Goal: Information Seeking & Learning: Find contact information

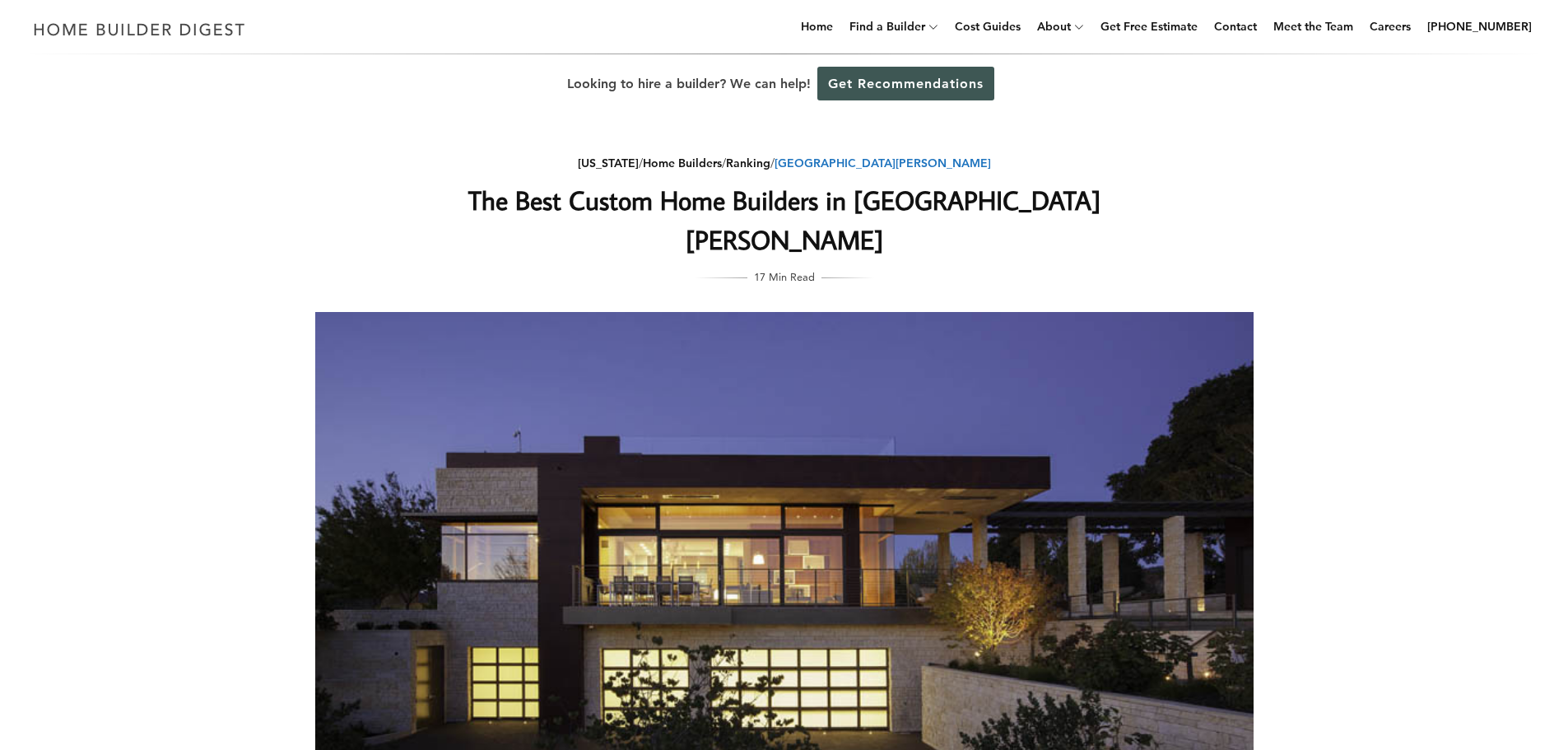
click at [868, 161] on link "San Jose" at bounding box center [882, 163] width 216 height 15
click at [771, 164] on link "Ranking" at bounding box center [748, 163] width 44 height 15
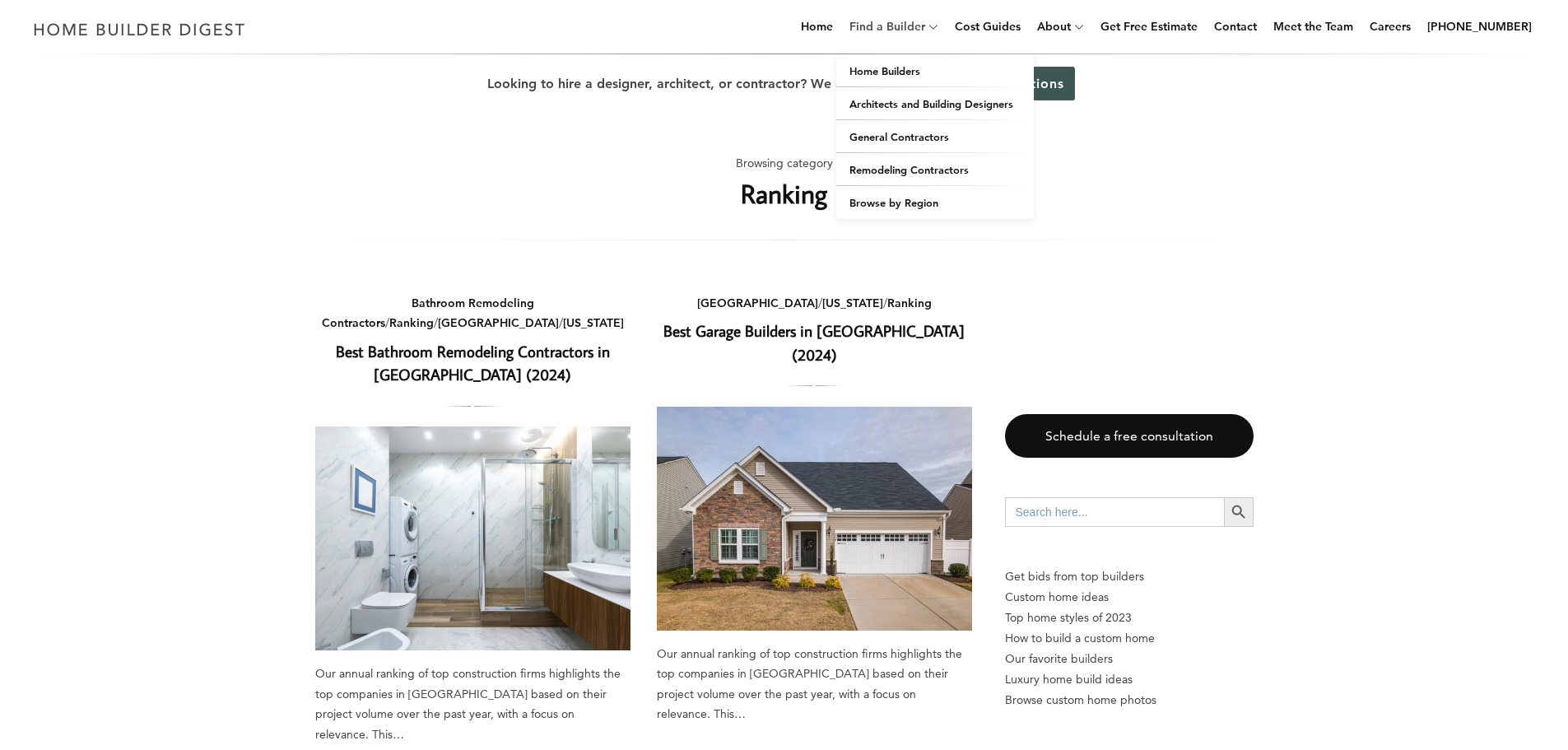
click at [906, 26] on link "Find a Builder" at bounding box center [883, 26] width 82 height 52
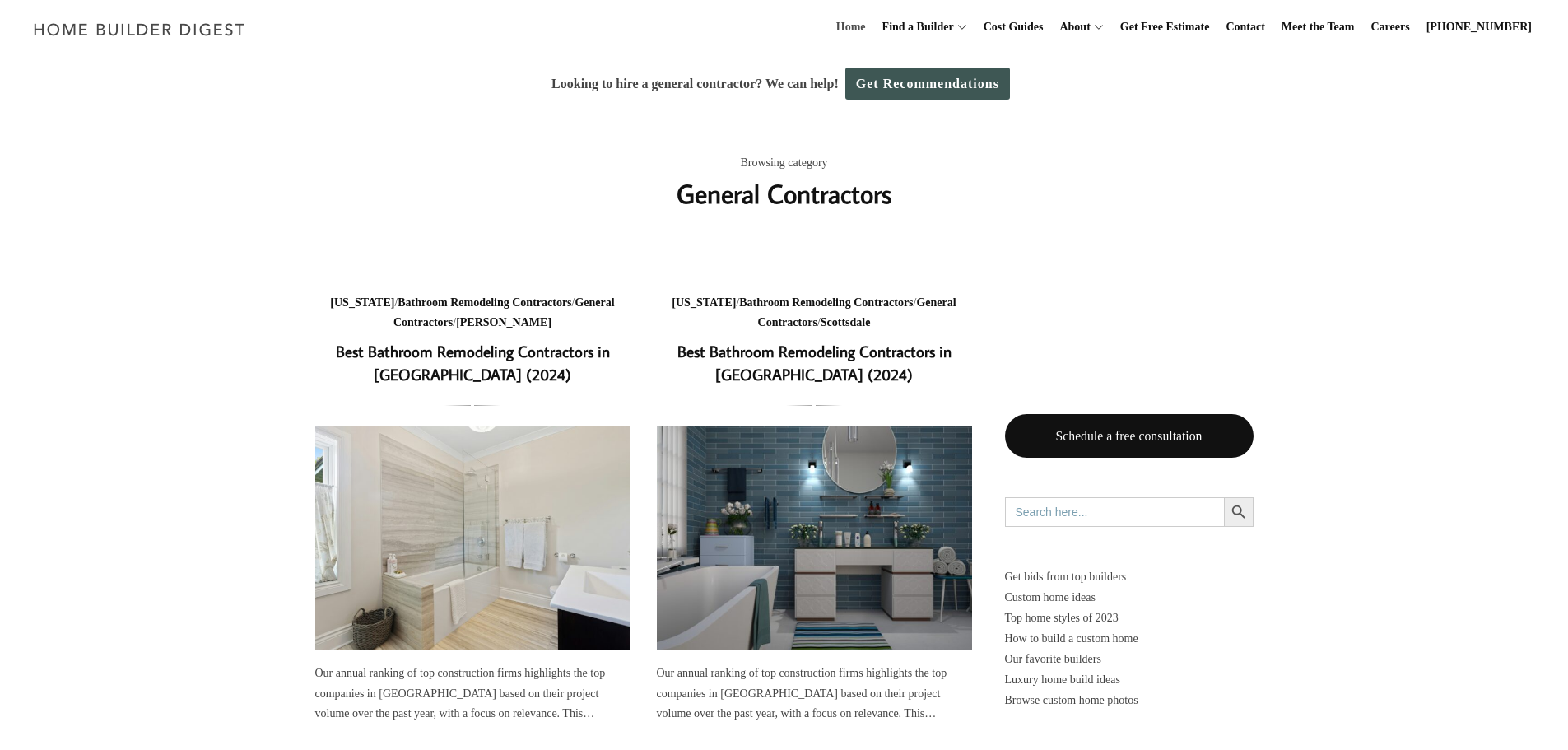
click at [873, 25] on link "Home" at bounding box center [851, 27] width 43 height 52
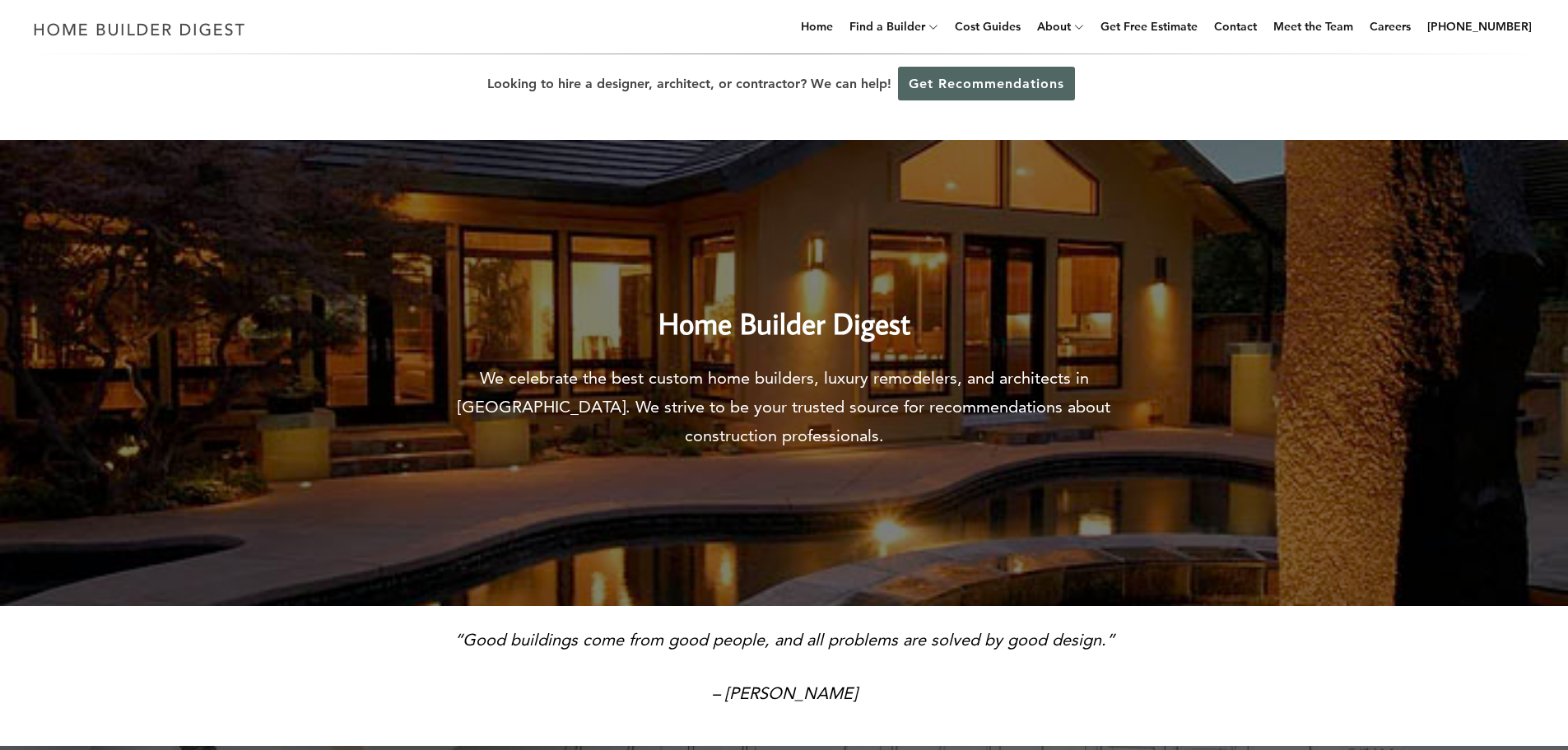
click at [934, 77] on link "Get Recommendations" at bounding box center [986, 83] width 177 height 34
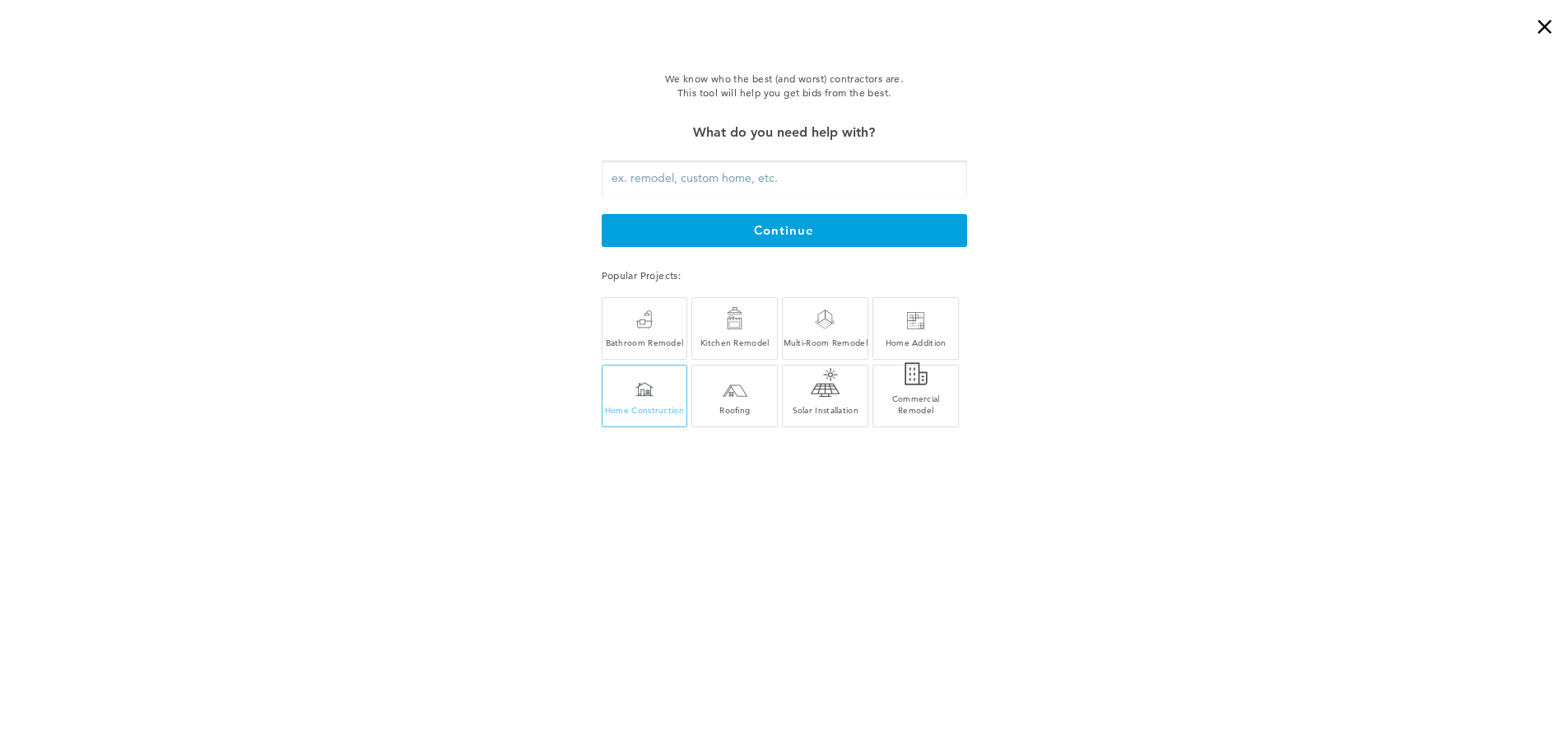
click at [658, 412] on div "Home Construction" at bounding box center [645, 410] width 85 height 12
type input "Home Construction"
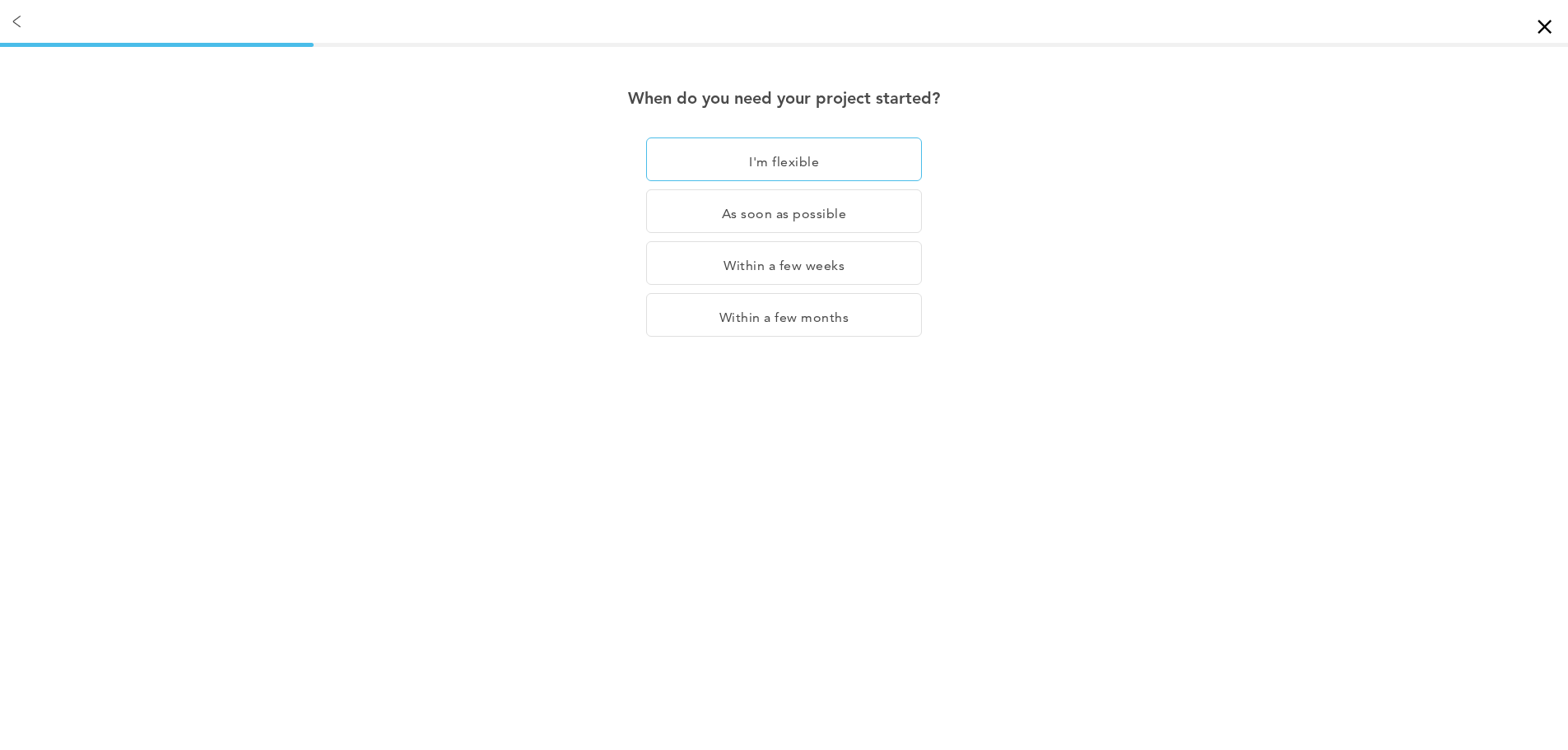
click at [794, 164] on div "I'm flexible" at bounding box center [784, 158] width 276 height 43
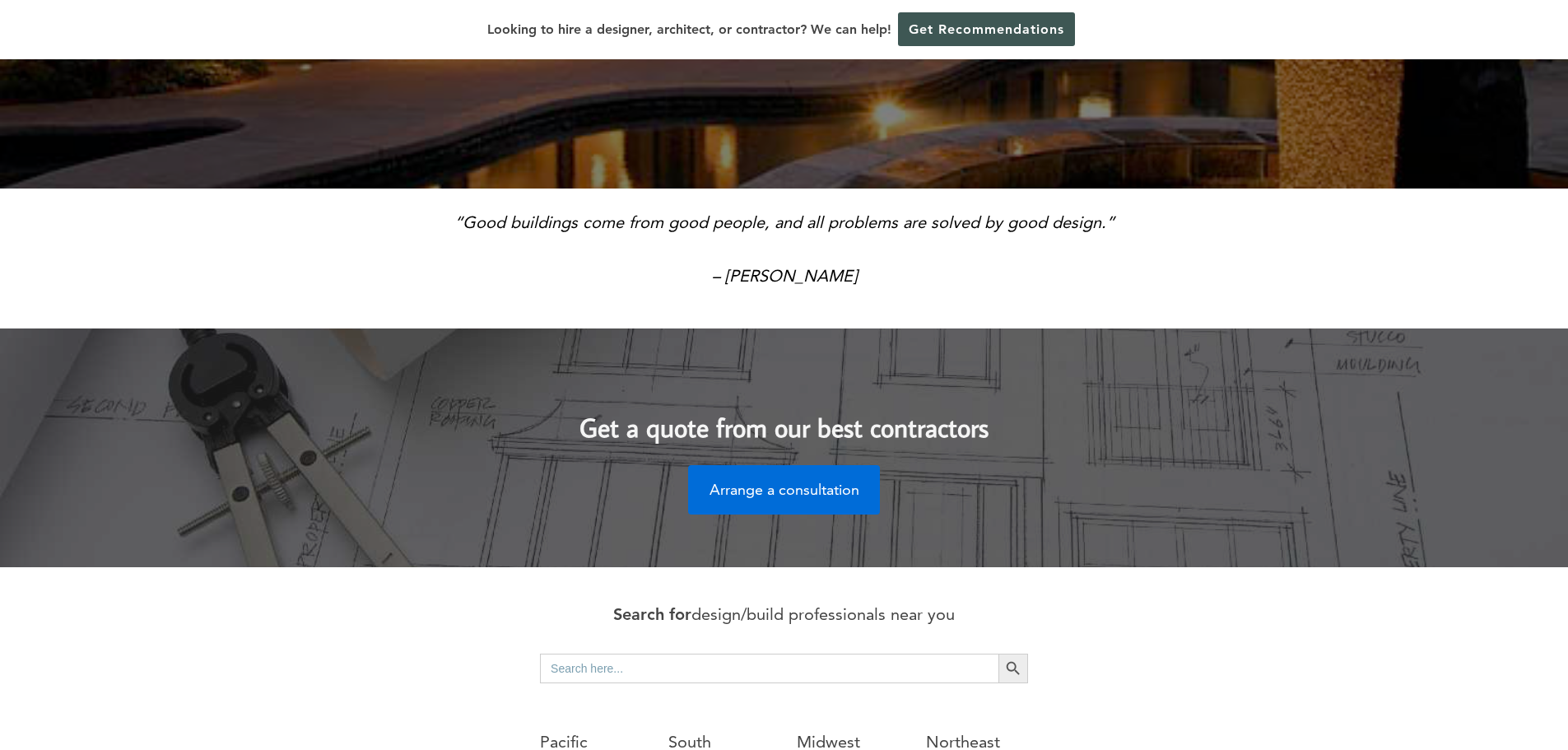
scroll to position [741, 0]
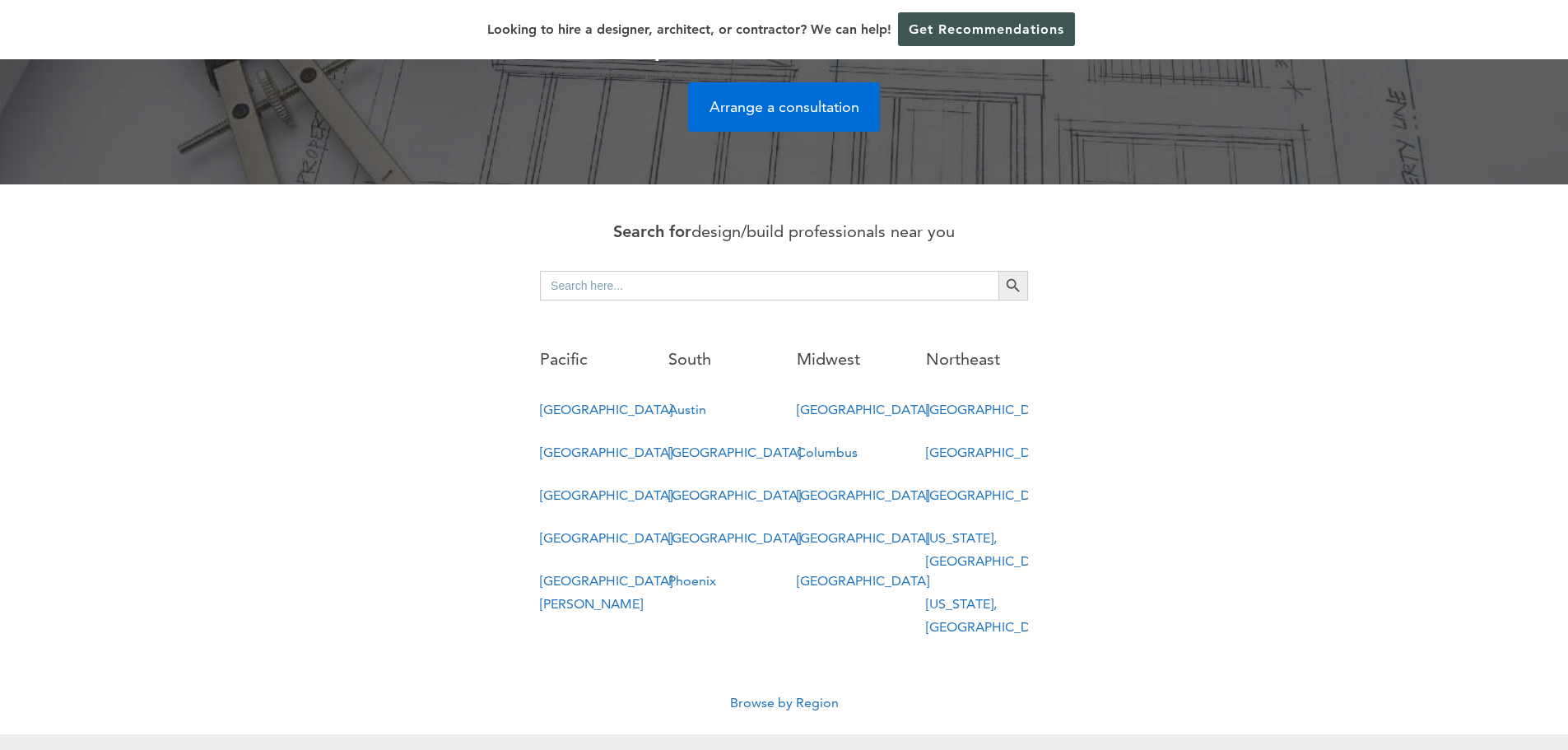
click at [625, 271] on input "Search for:" at bounding box center [769, 285] width 458 height 29
type input "l"
type input "campbell,ca"
click at [999, 271] on button "Search Button" at bounding box center [1013, 285] width 29 height 29
click at [645, 271] on input "campbell,ca" at bounding box center [769, 285] width 458 height 29
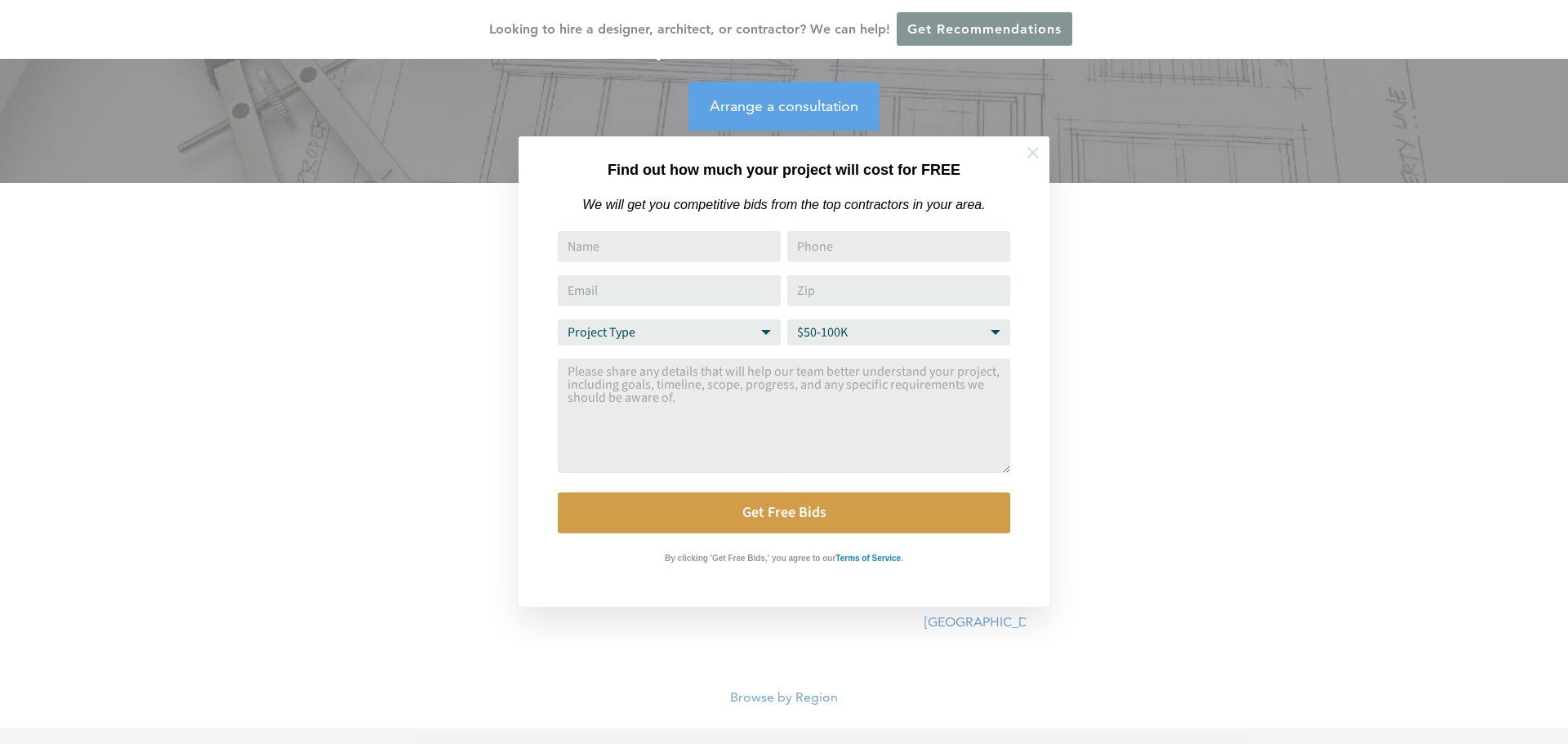
click at [1041, 156] on button at bounding box center [1033, 152] width 57 height 58
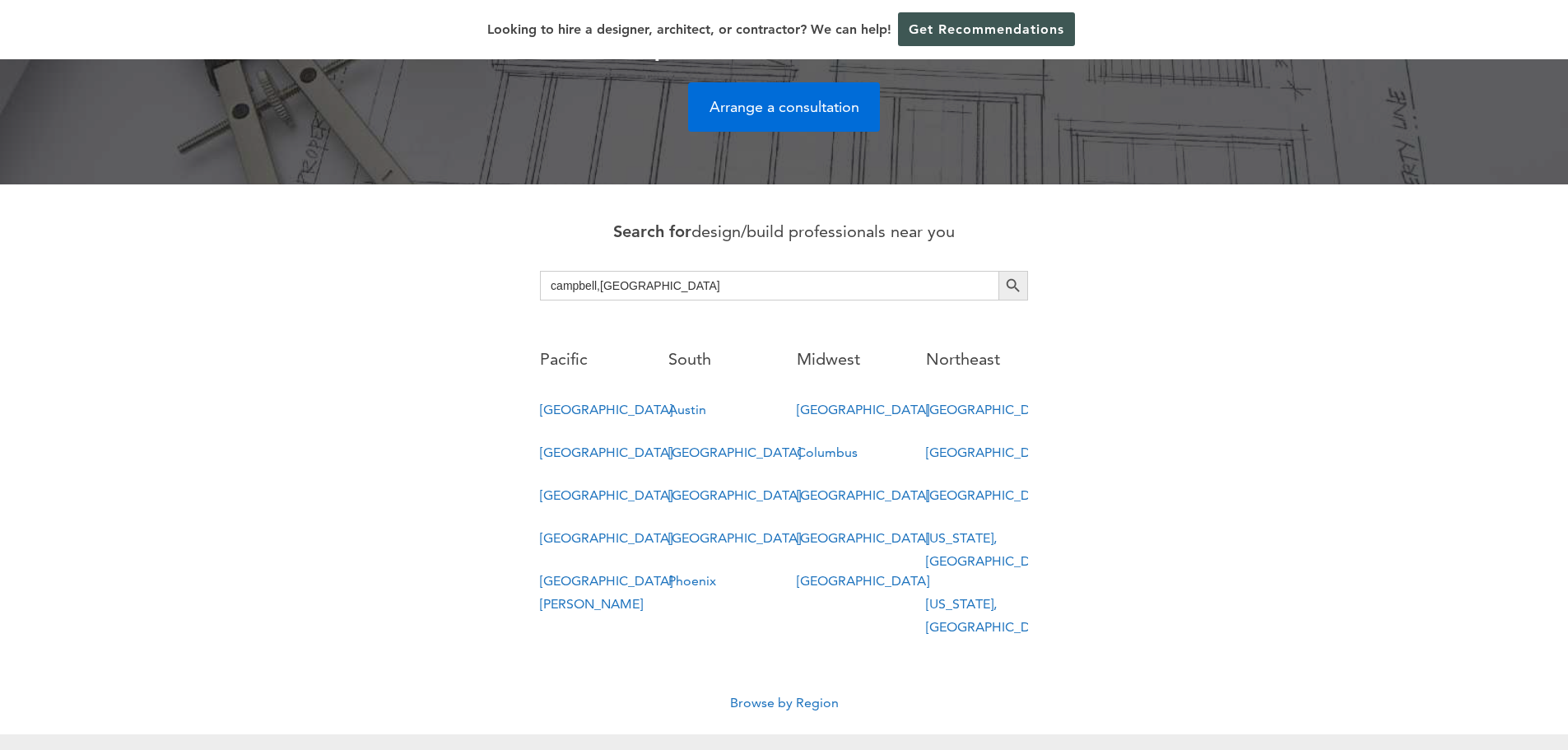
drag, startPoint x: 625, startPoint y: 255, endPoint x: 462, endPoint y: 247, distance: 163.2
click at [463, 247] on div "Search for design/build professionals near you Search for: campbell,ca Search B…" at bounding box center [784, 438] width 938 height 442
type input "san mateo"
click at [999, 271] on button "Search Button" at bounding box center [1013, 285] width 29 height 29
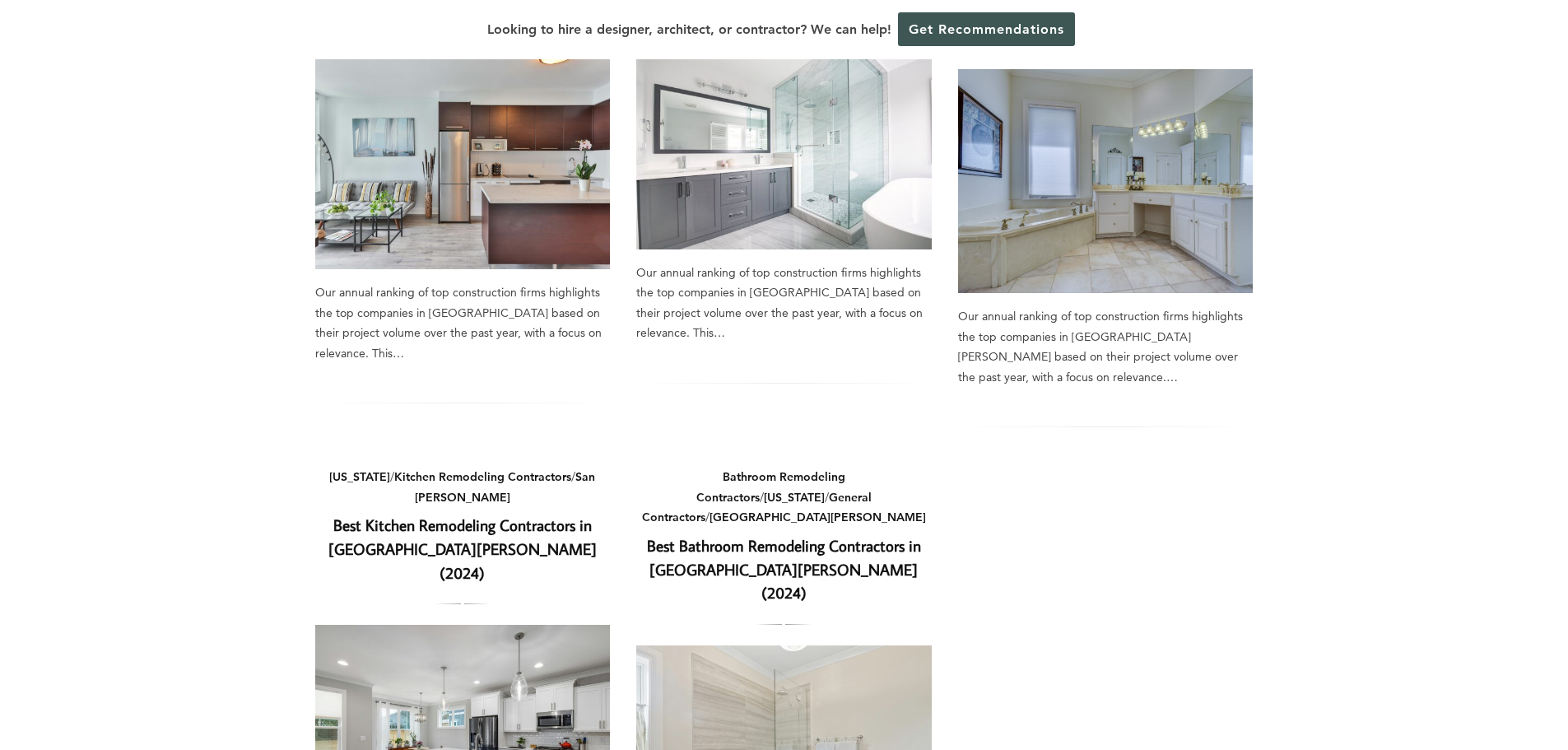
scroll to position [906, 0]
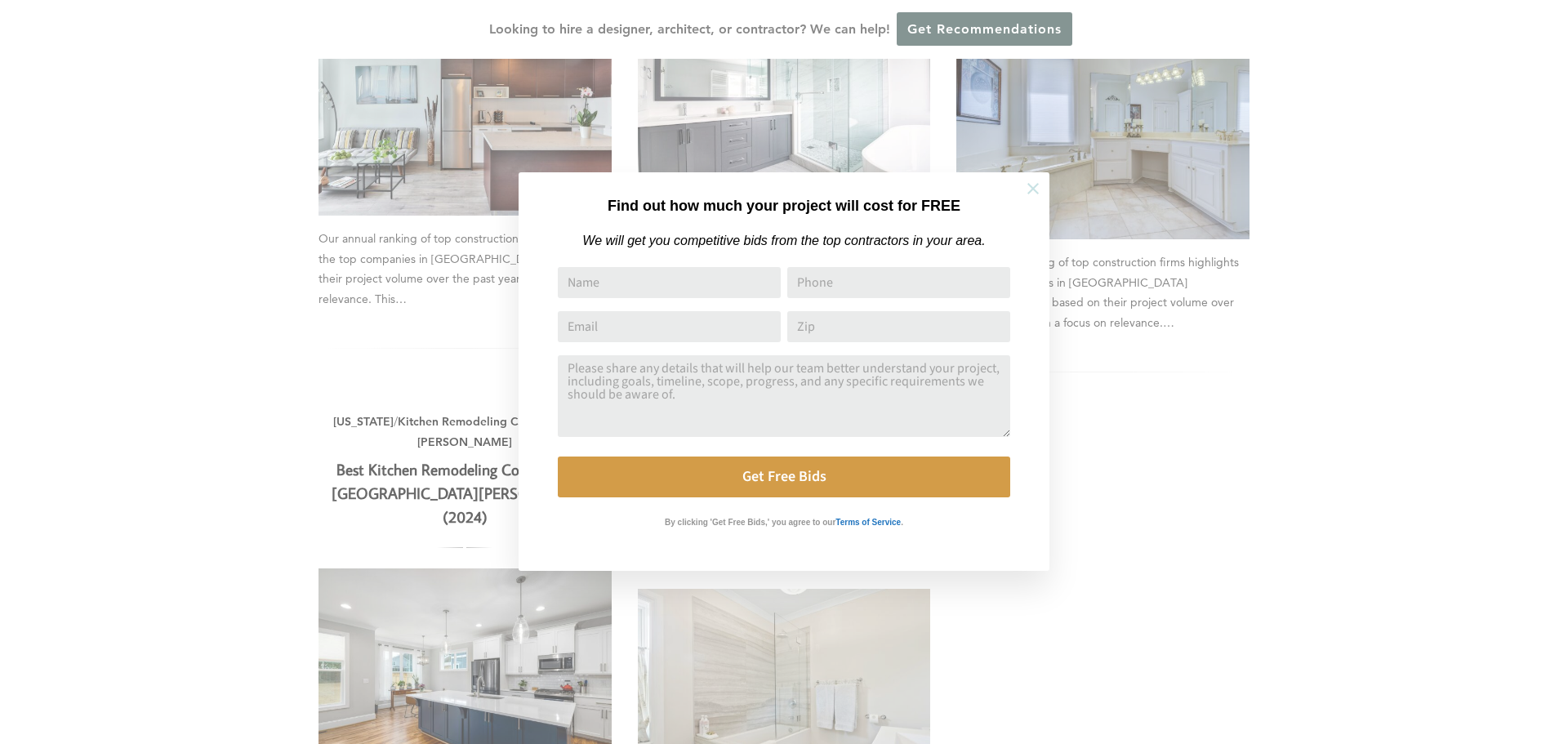
click at [1031, 183] on icon at bounding box center [1033, 189] width 18 height 18
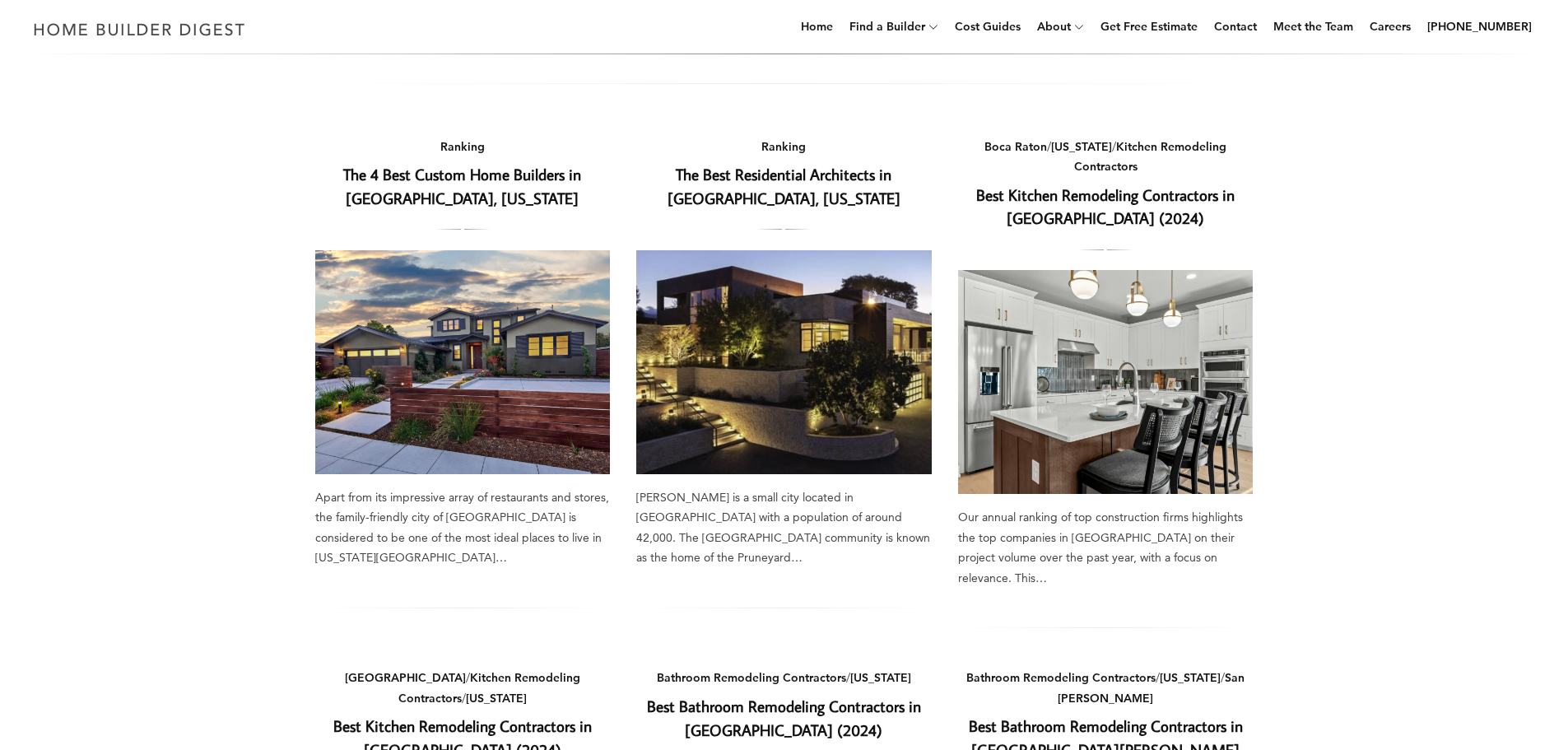
scroll to position [0, 0]
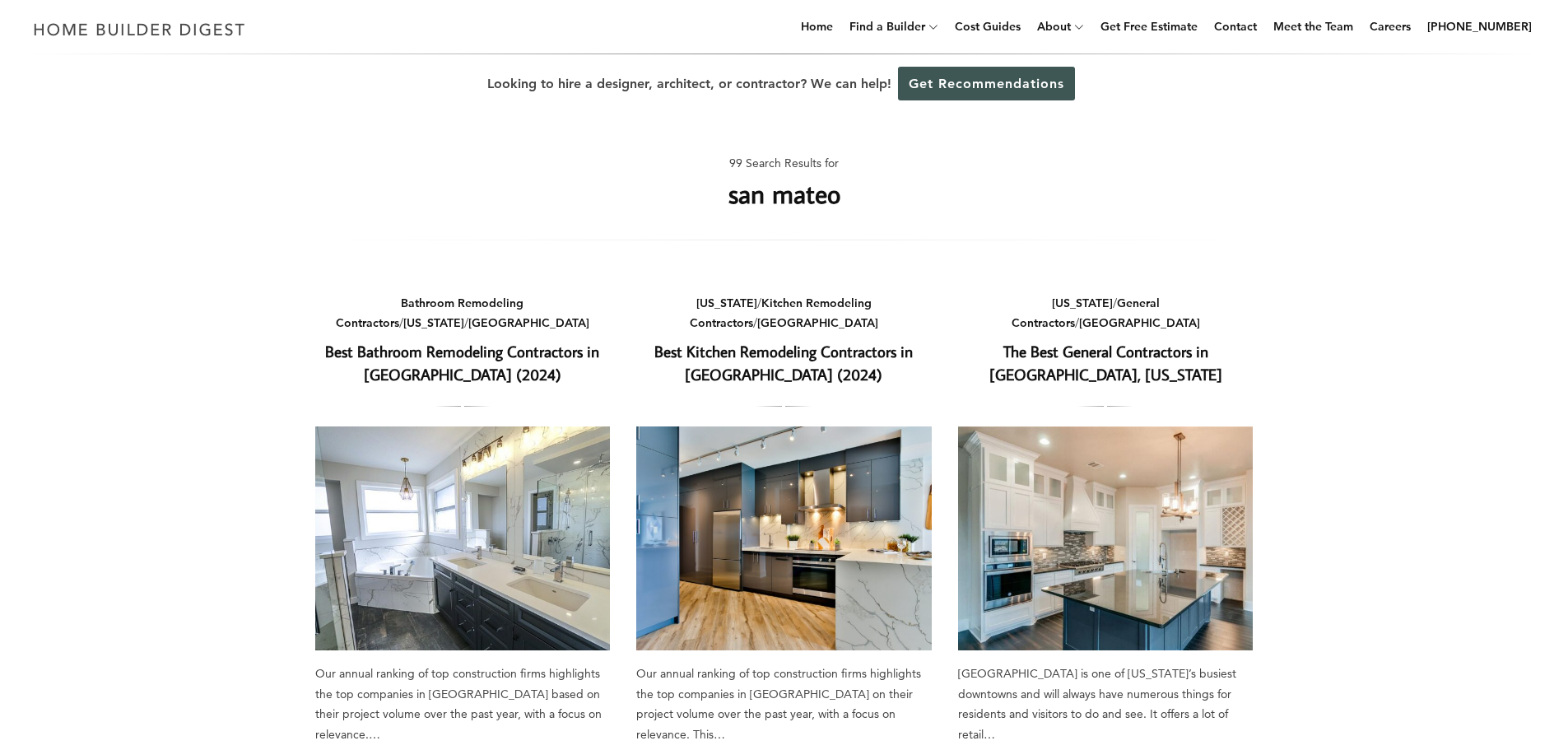
click at [1094, 341] on link "The Best General Contractors in [GEOGRAPHIC_DATA], [US_STATE]" at bounding box center [1105, 363] width 233 height 44
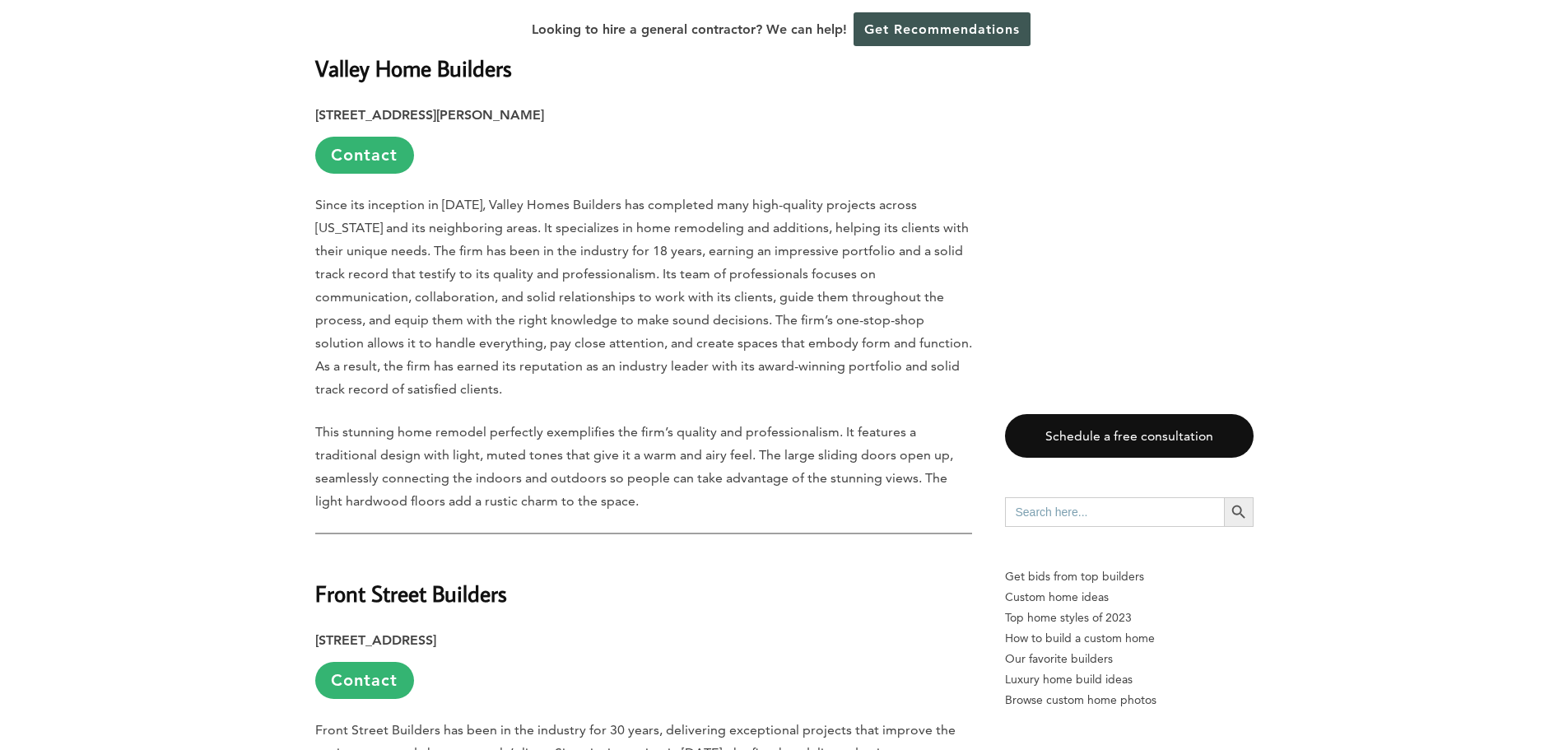
scroll to position [1812, 0]
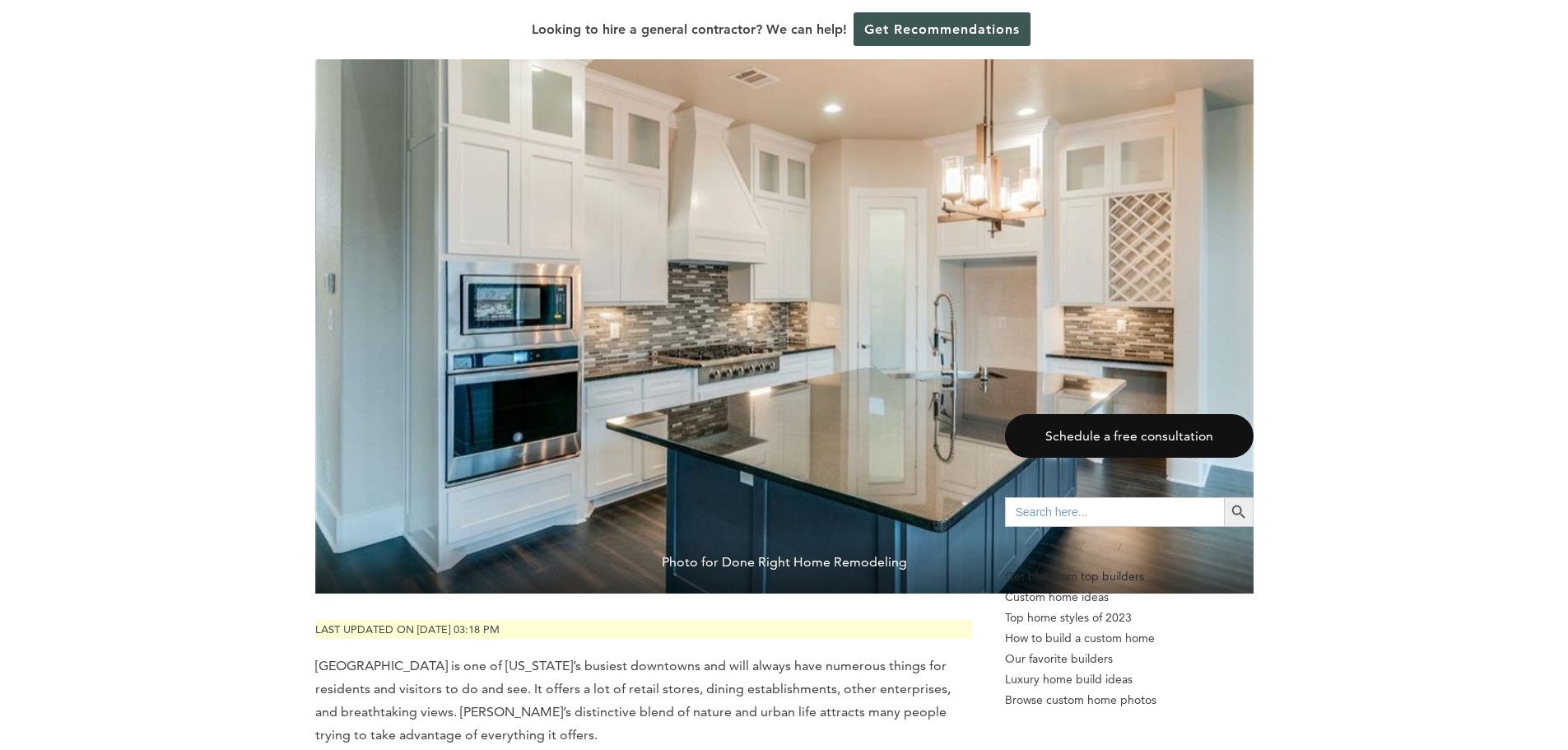
scroll to position [906, 0]
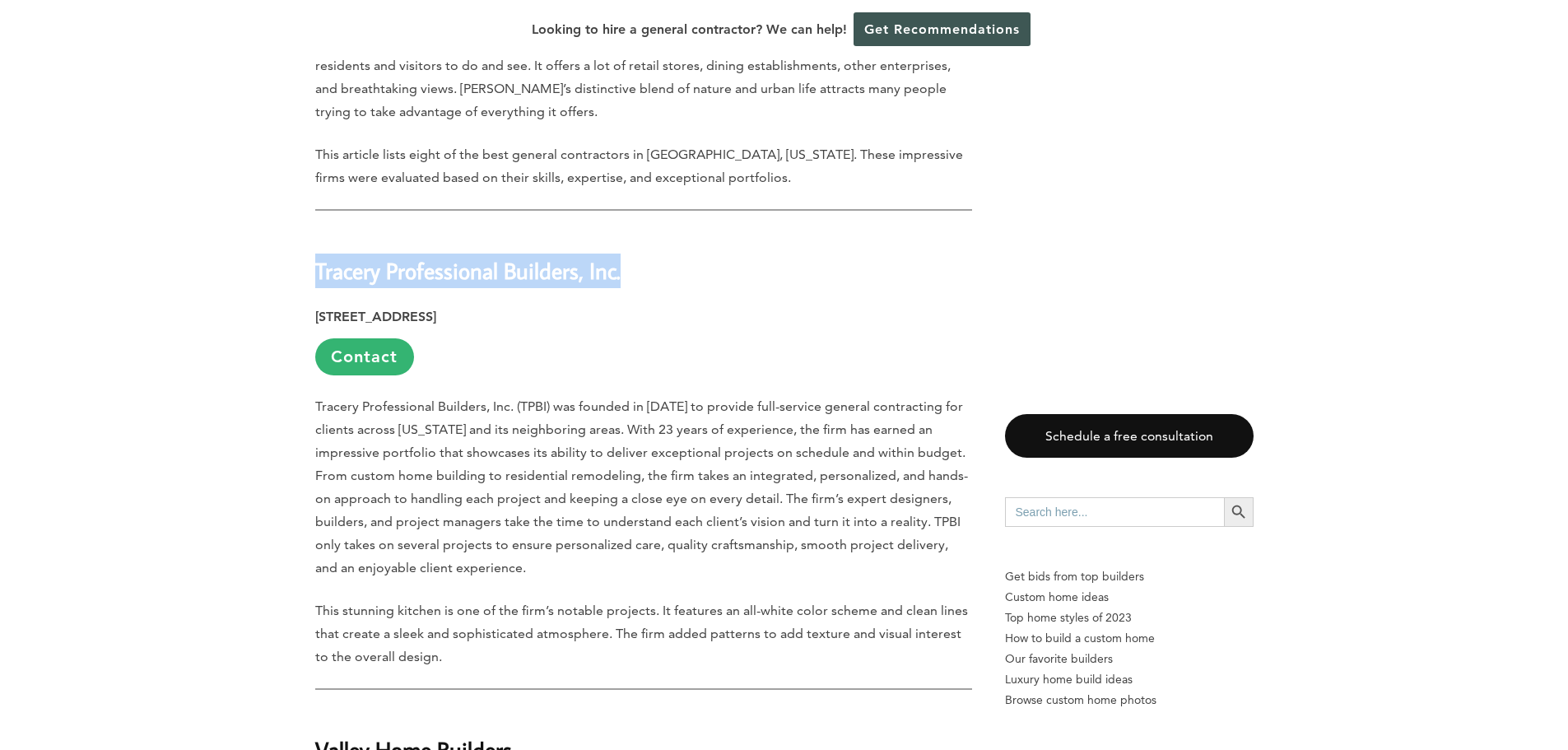
drag, startPoint x: 309, startPoint y: 231, endPoint x: 632, endPoint y: 225, distance: 323.1
copy strong "Tracery Professional Builders, Inc."
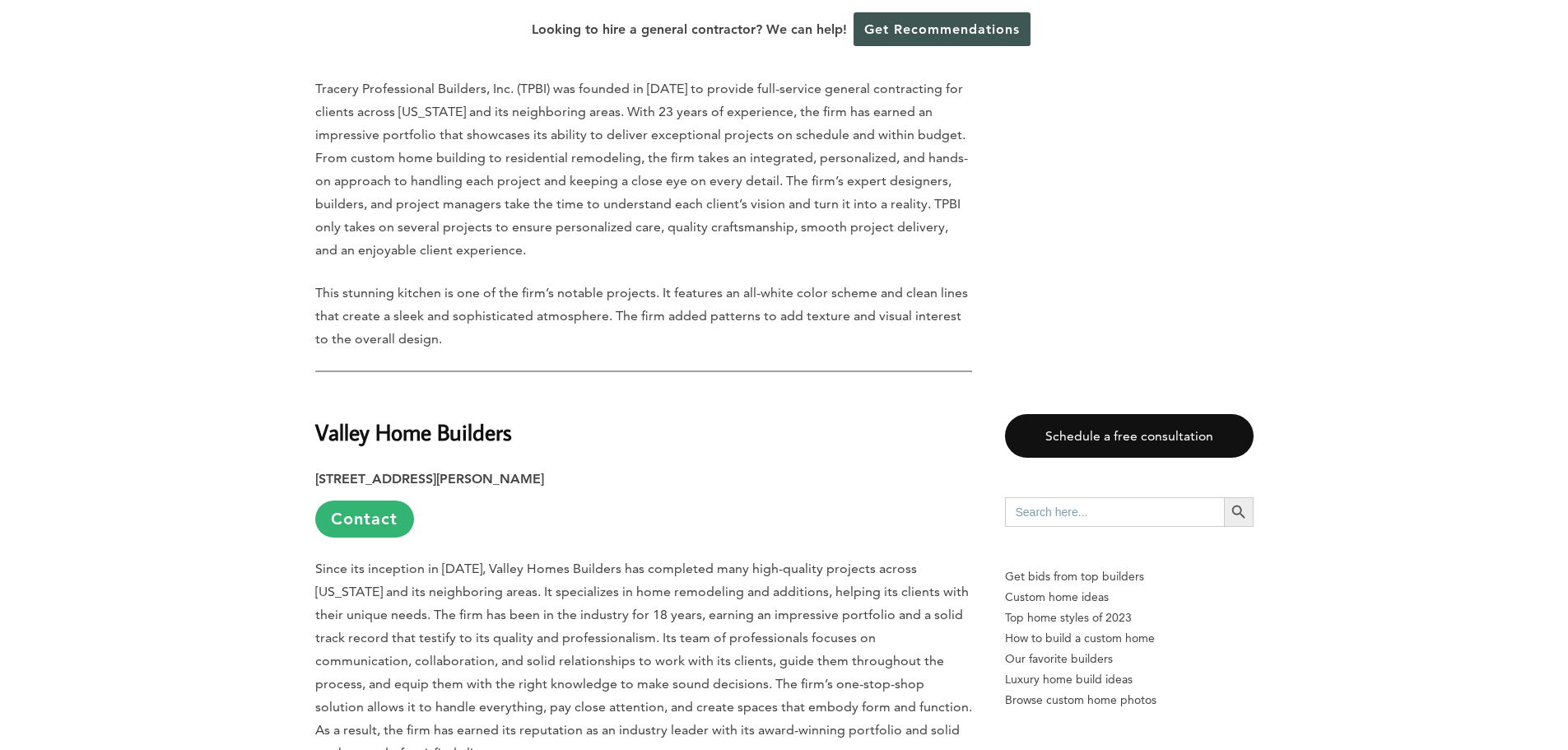
scroll to position [1235, 0]
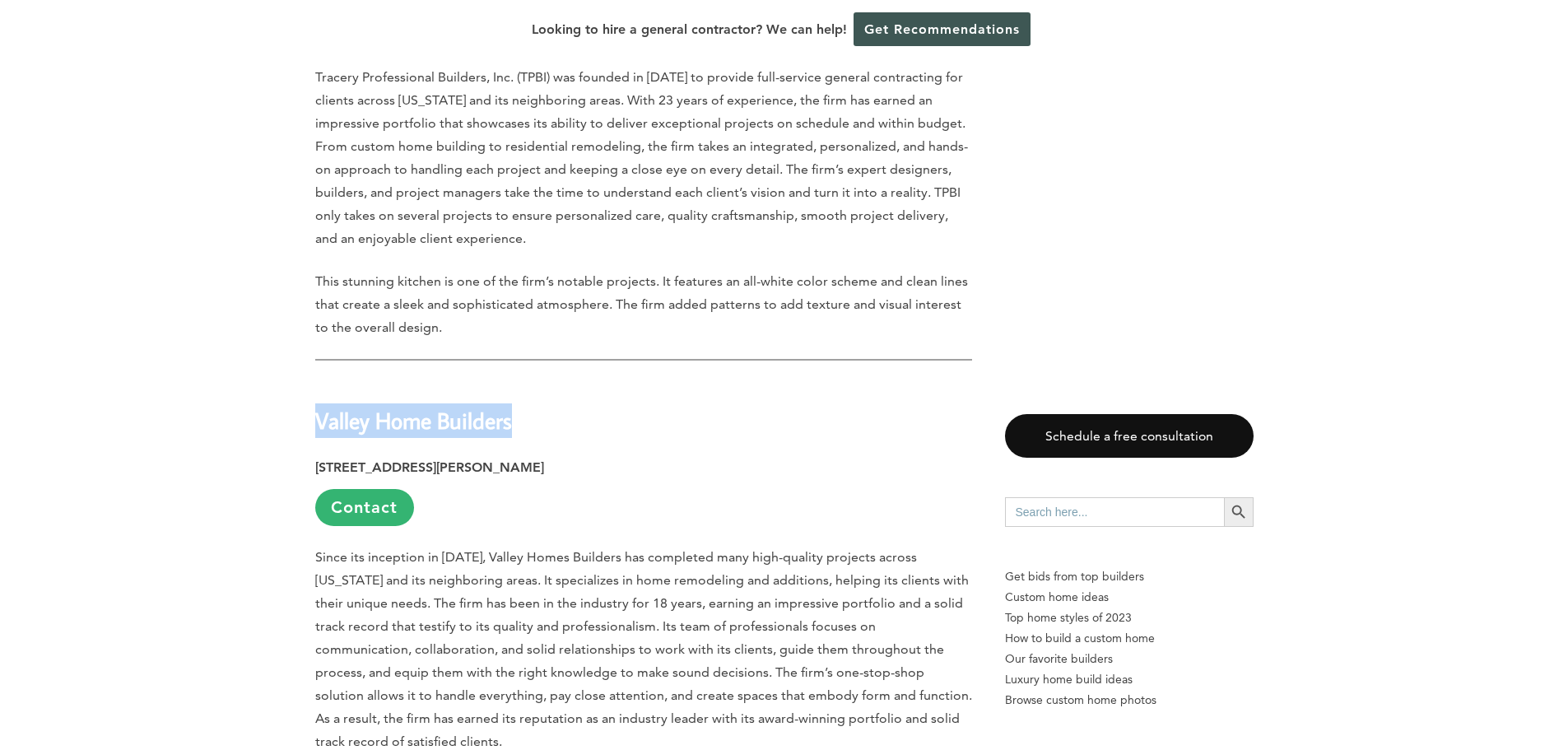
drag, startPoint x: 317, startPoint y: 380, endPoint x: 524, endPoint y: 396, distance: 207.6
click at [524, 396] on h2 "Valley Home Builders" at bounding box center [644, 409] width 657 height 57
copy strong "Valley Home Builders"
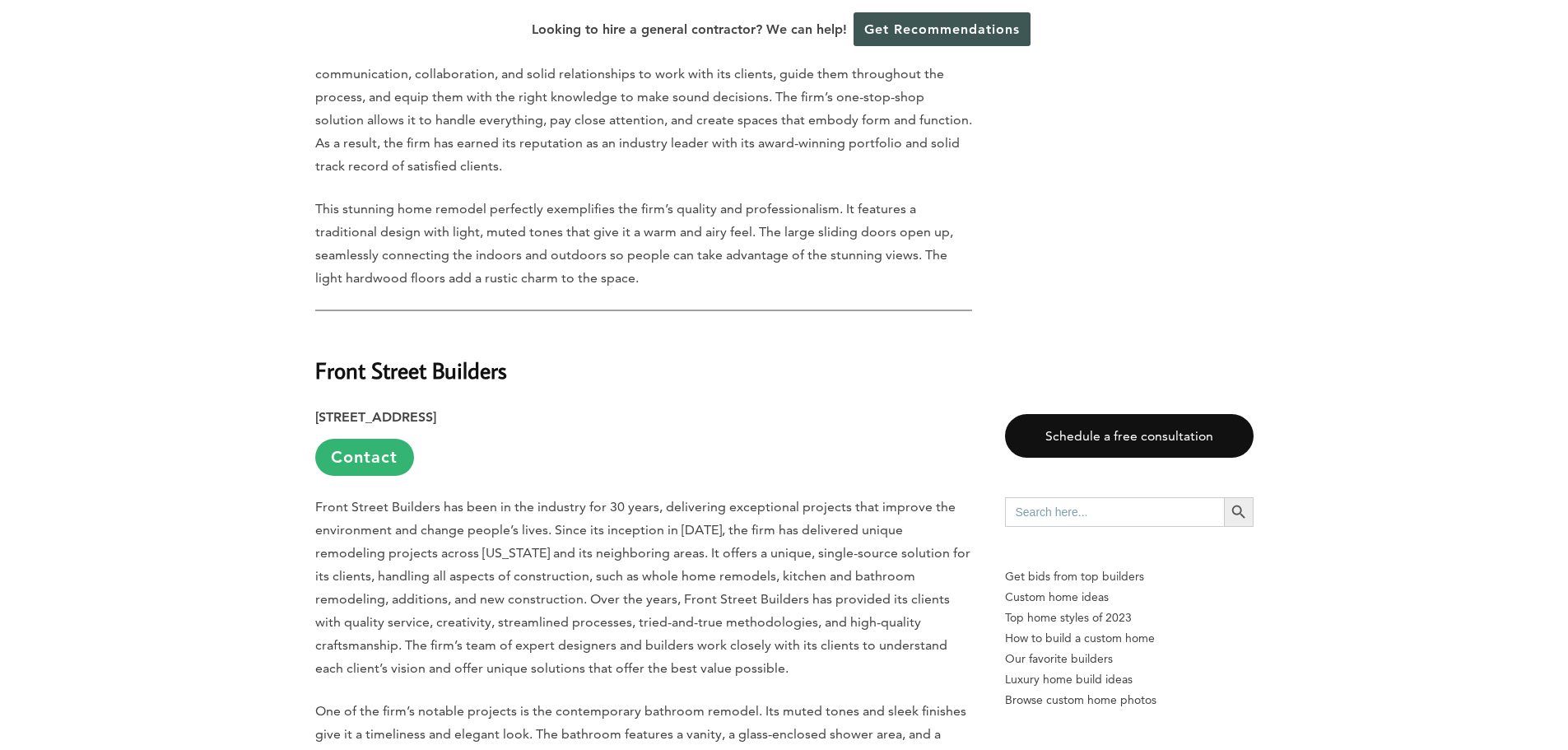
scroll to position [1812, 0]
drag, startPoint x: 317, startPoint y: 324, endPoint x: 509, endPoint y: 325, distance: 192.0
click at [509, 330] on h2 "Front Street Builders" at bounding box center [644, 359] width 657 height 57
copy strong "Front Street Builders"
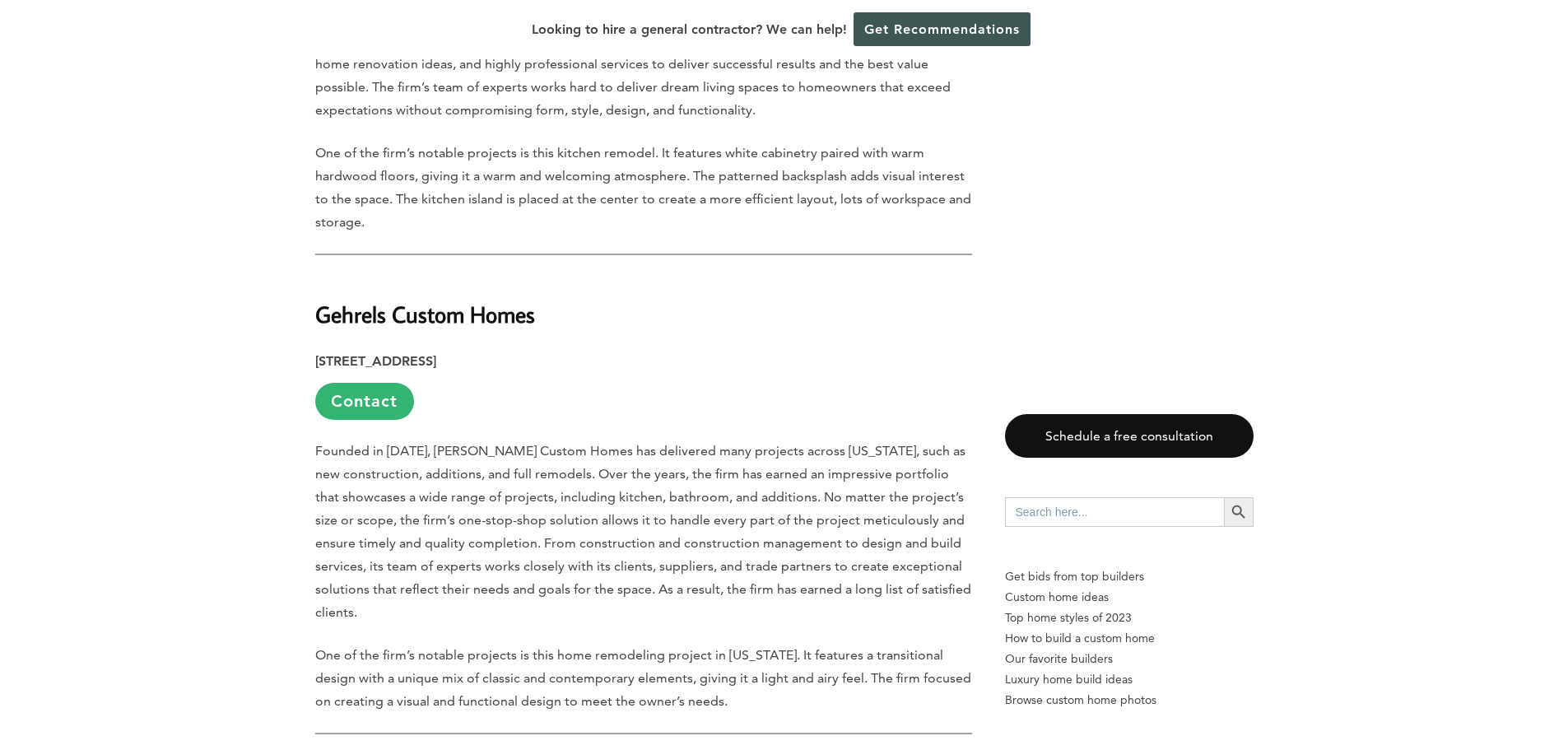
scroll to position [3376, 0]
drag, startPoint x: 320, startPoint y: 266, endPoint x: 576, endPoint y: 274, distance: 256.1
click at [576, 274] on h2 "Gehrels Custom Homes" at bounding box center [644, 302] width 657 height 57
copy strong "Gehrels Custom Homes"
click at [652, 375] on p "1377 B. Old County Rd., San Carlos, CA 94070 Contact" at bounding box center [644, 384] width 657 height 70
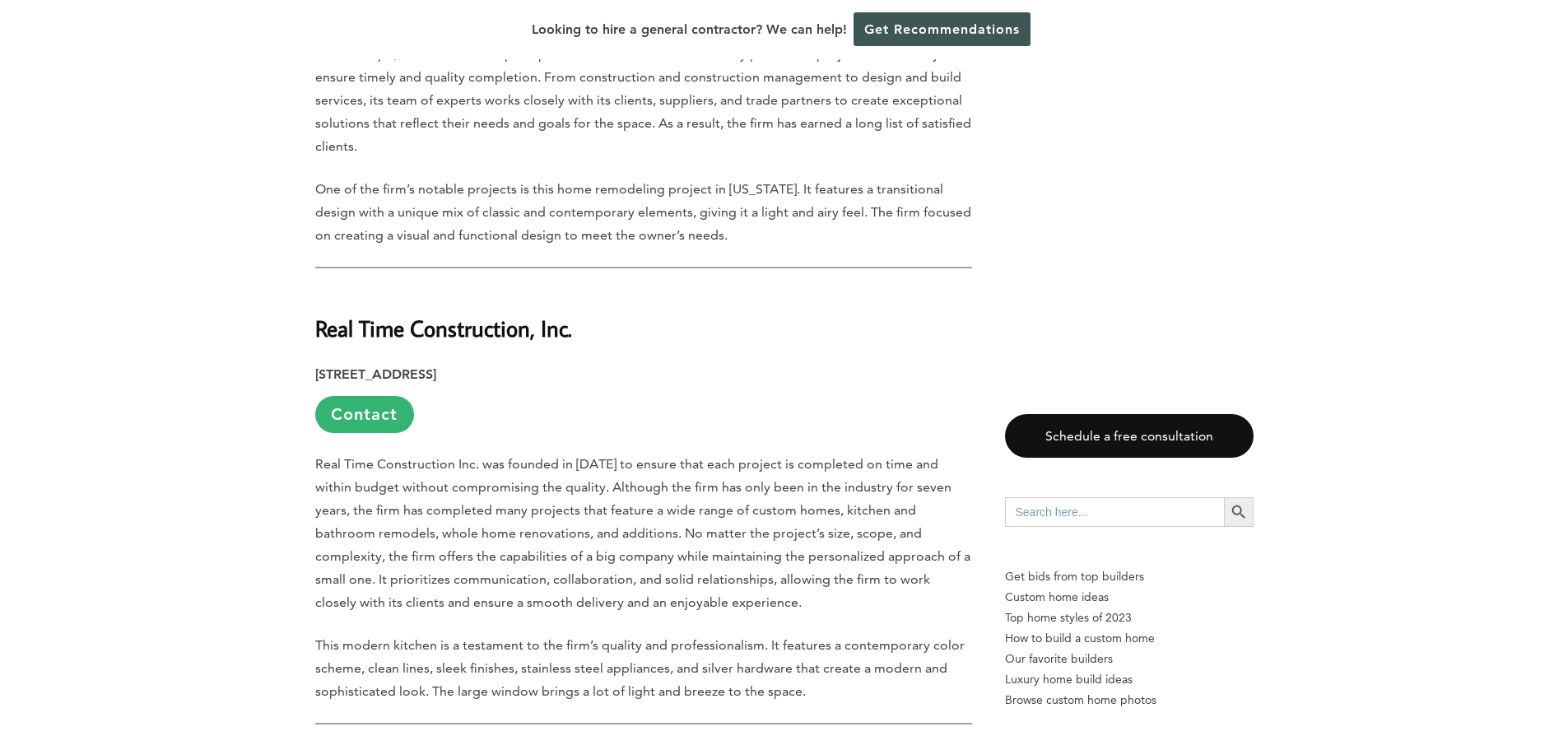
scroll to position [3871, 0]
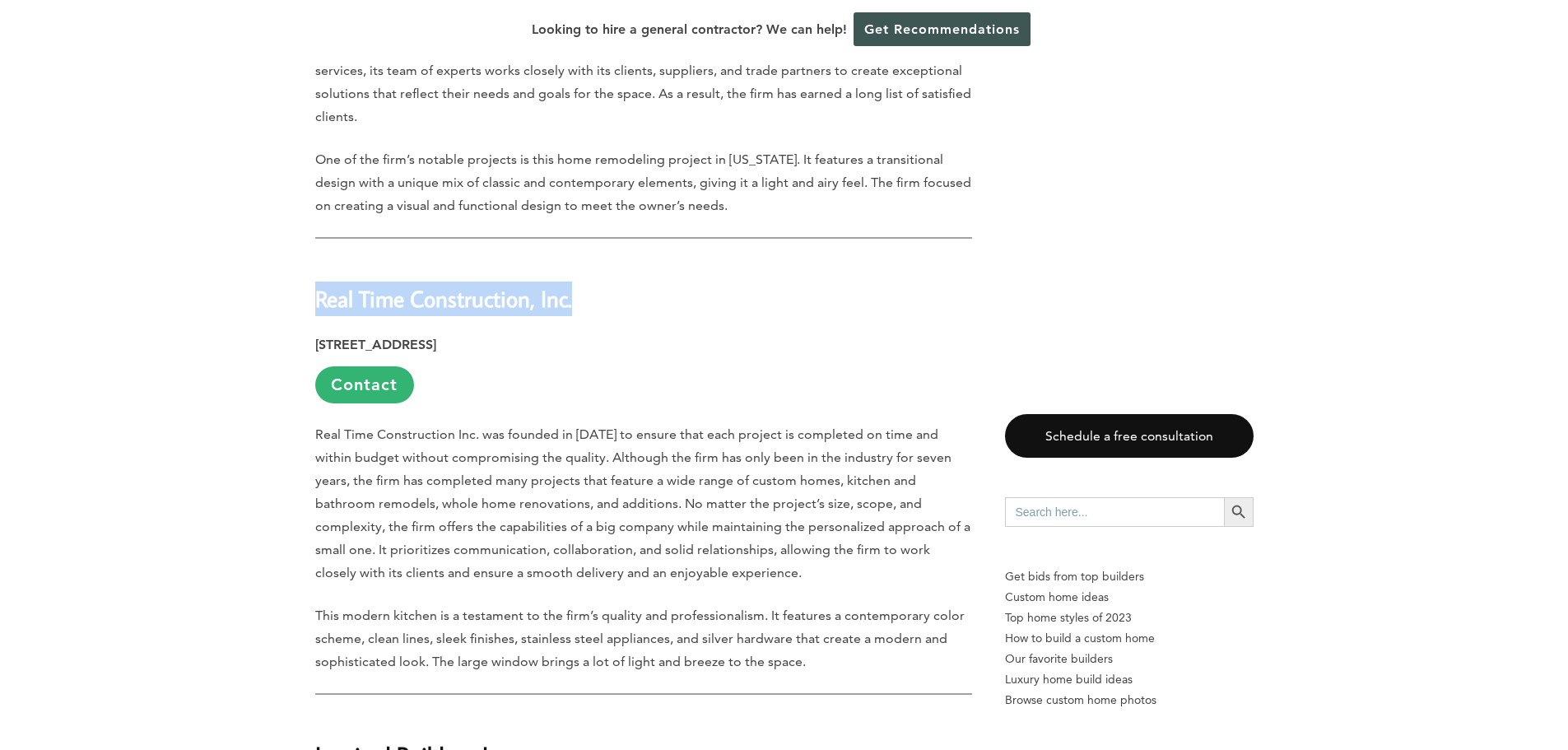
drag, startPoint x: 319, startPoint y: 233, endPoint x: 612, endPoint y: 232, distance: 293.0
click at [615, 259] on h2 "Real Time Construction, Inc." at bounding box center [644, 287] width 657 height 57
copy strong "Real Time Construction, Inc."
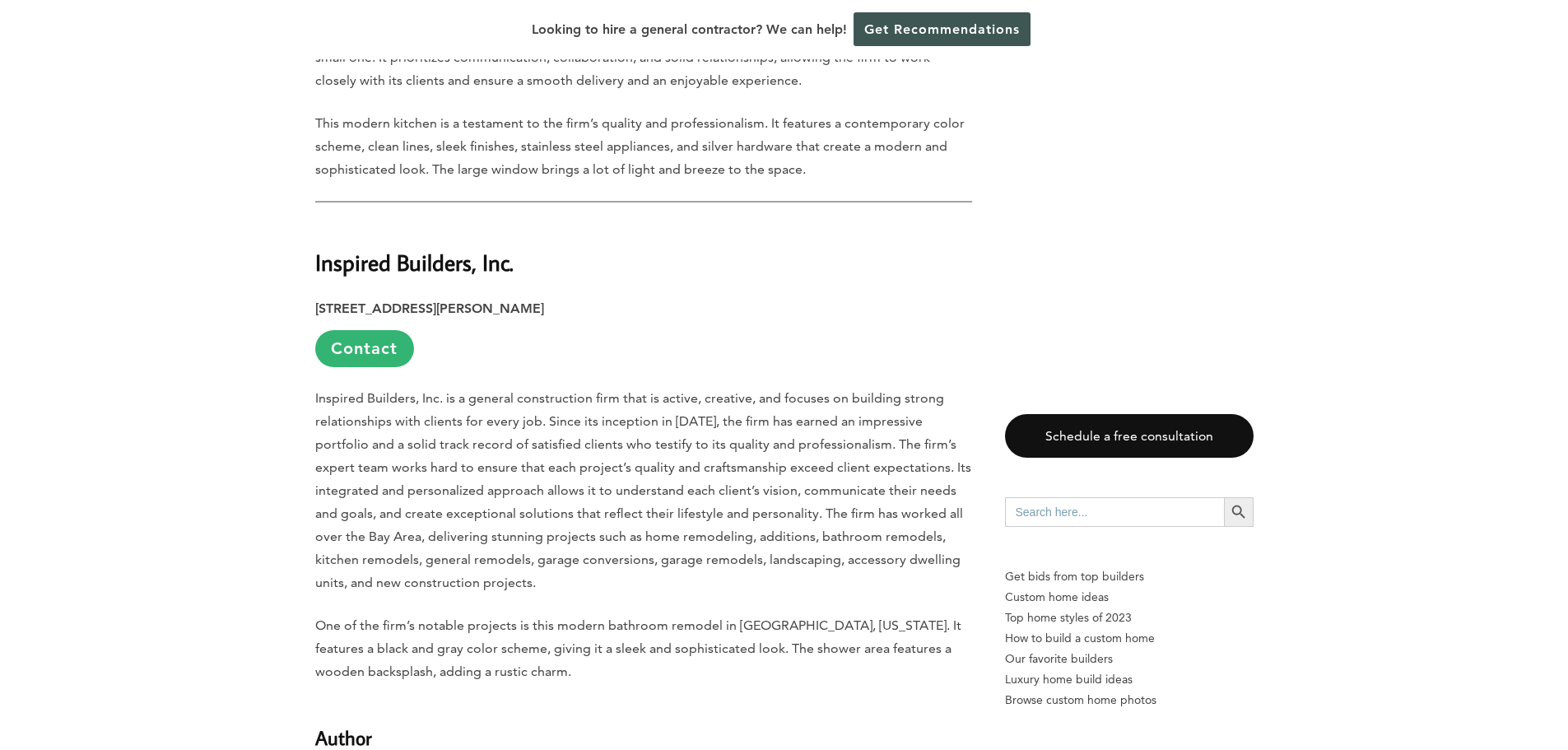
scroll to position [4365, 0]
drag, startPoint x: 387, startPoint y: 200, endPoint x: 553, endPoint y: 203, distance: 166.0
copy strong "Inspired Builders, Inc."
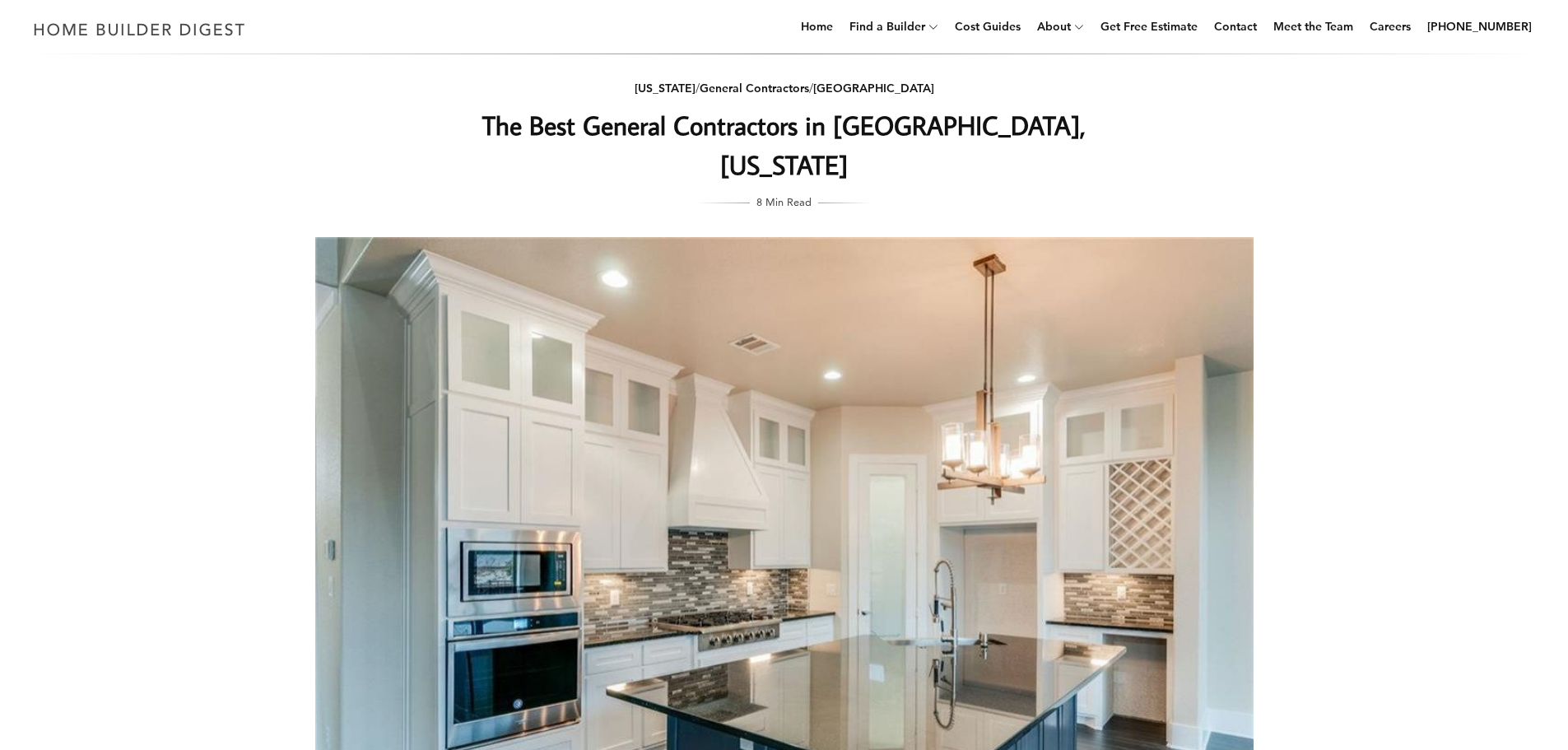
scroll to position [0, 0]
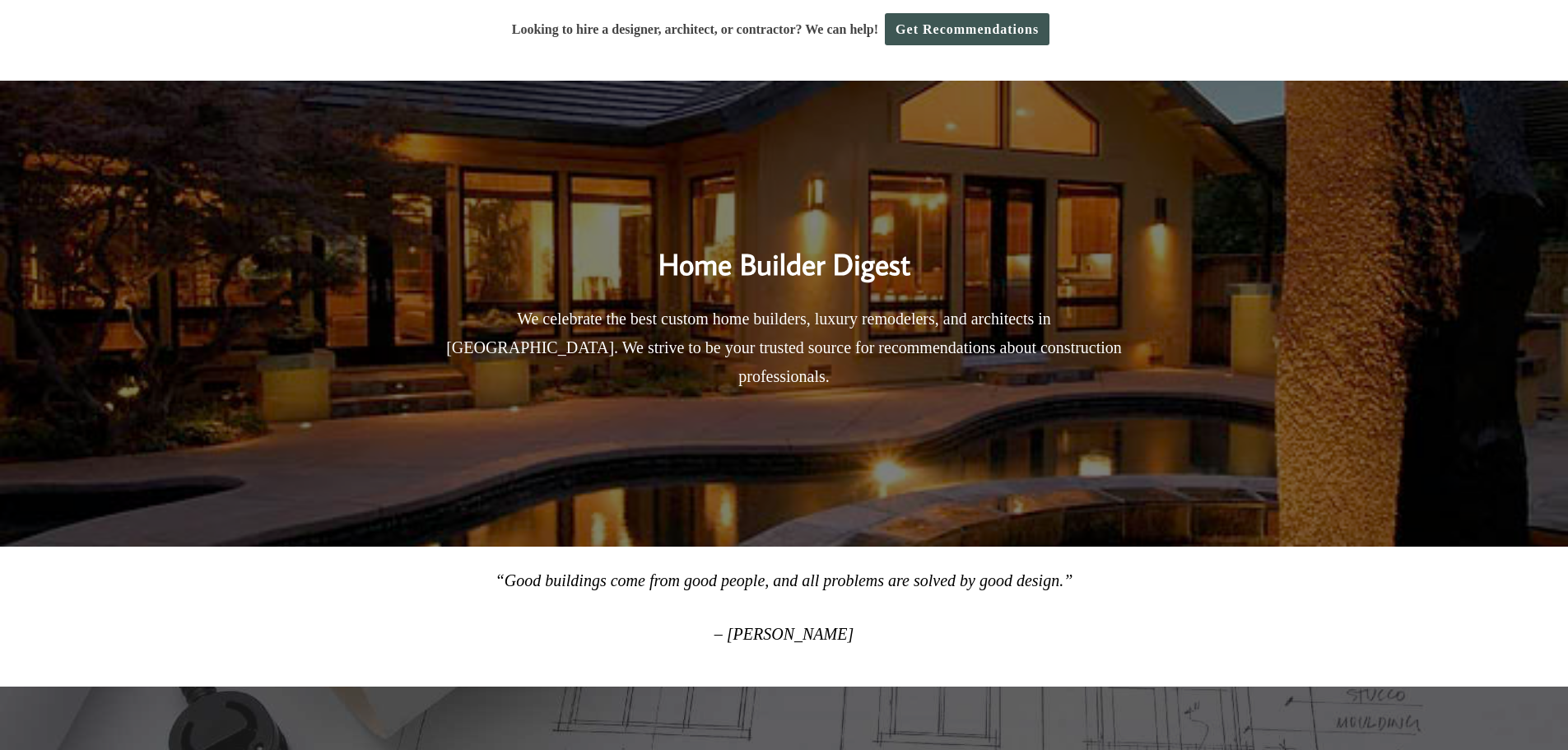
scroll to position [741, 0]
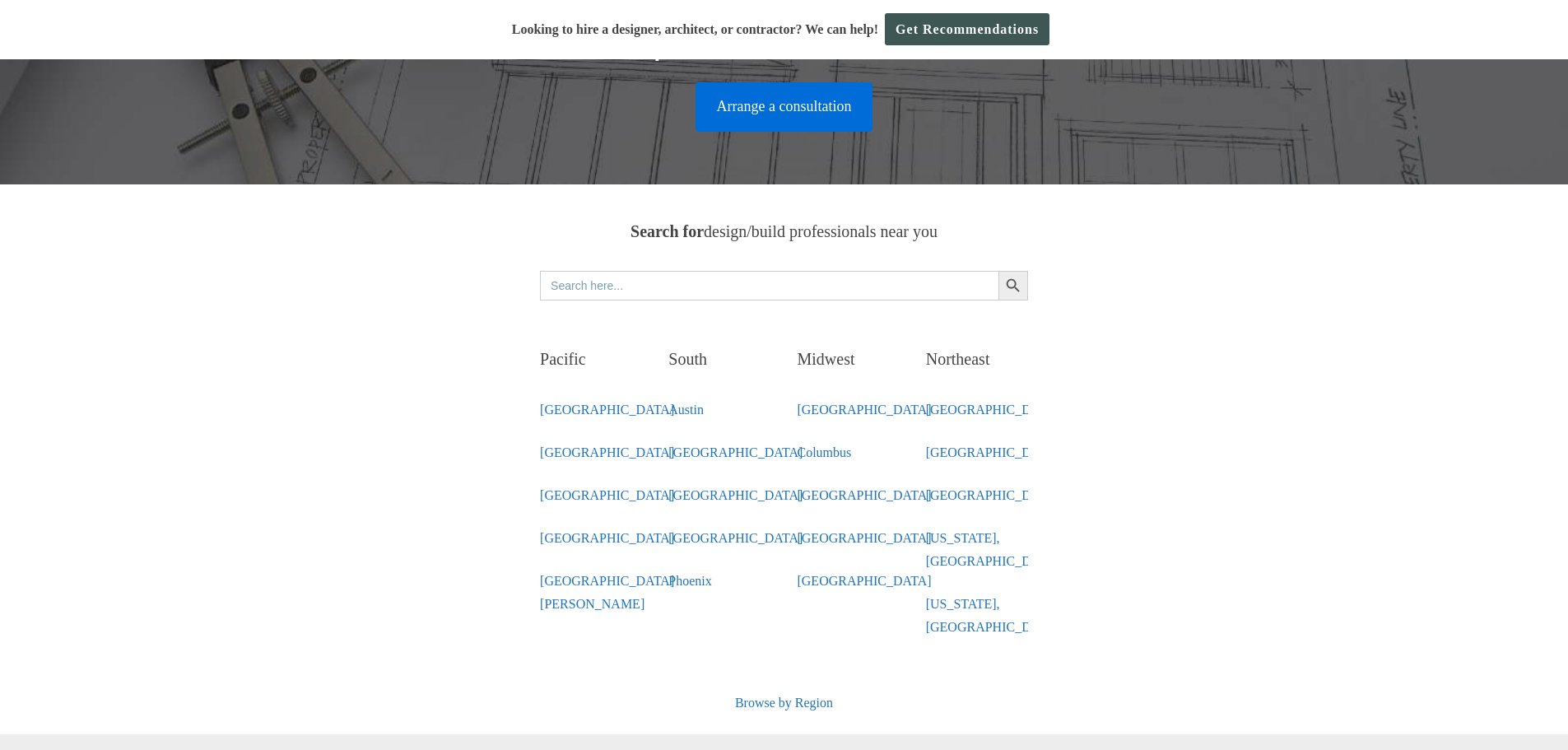
click at [608, 271] on input "Search for:" at bounding box center [769, 285] width 458 height 29
type input "burlingame"
click at [999, 271] on button "Search Button" at bounding box center [1013, 285] width 29 height 29
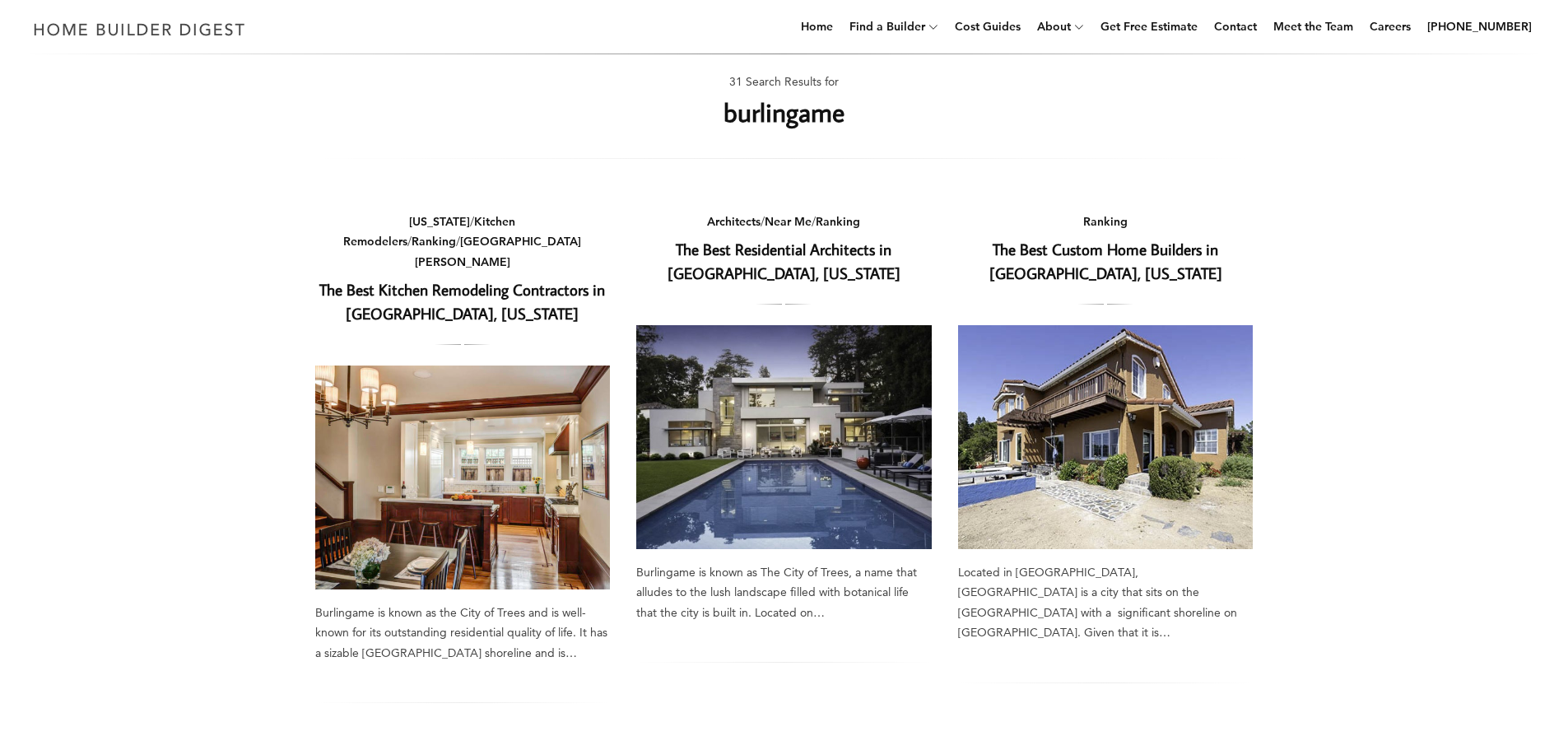
scroll to position [82, 0]
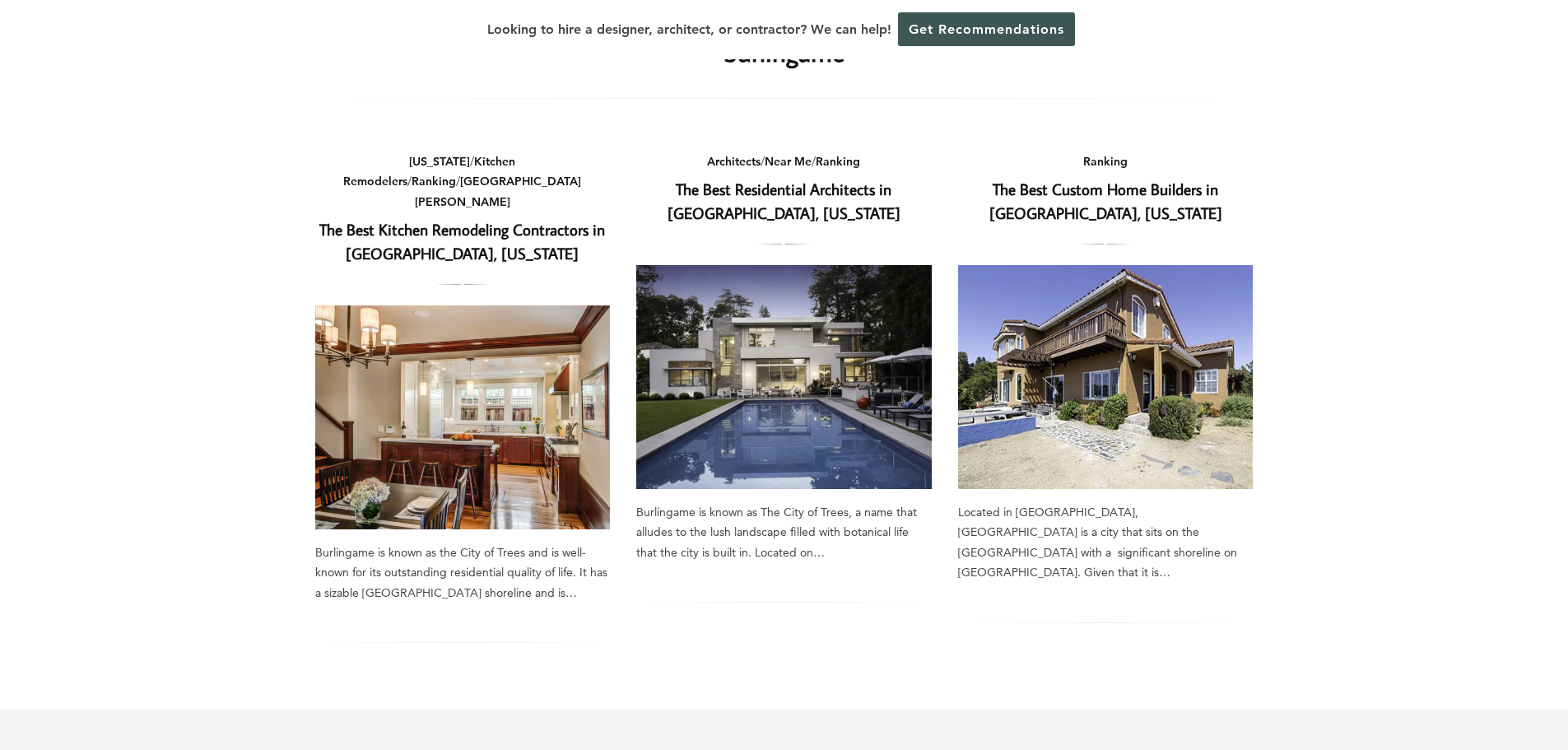
click at [1099, 197] on link "The Best Custom Home Builders in [GEOGRAPHIC_DATA], [US_STATE]" at bounding box center [1105, 201] width 233 height 44
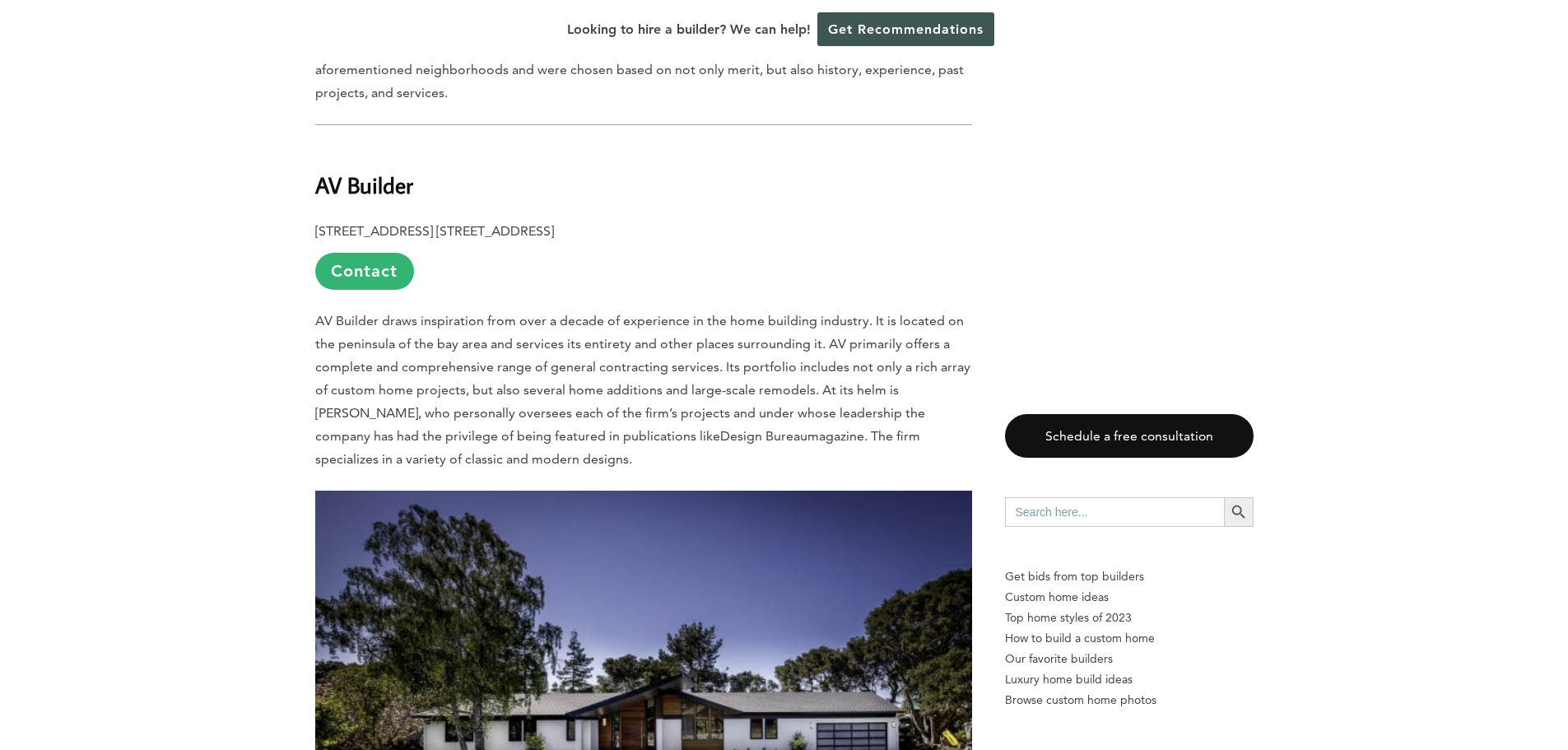
scroll to position [988, 0]
